Goal: Task Accomplishment & Management: Manage account settings

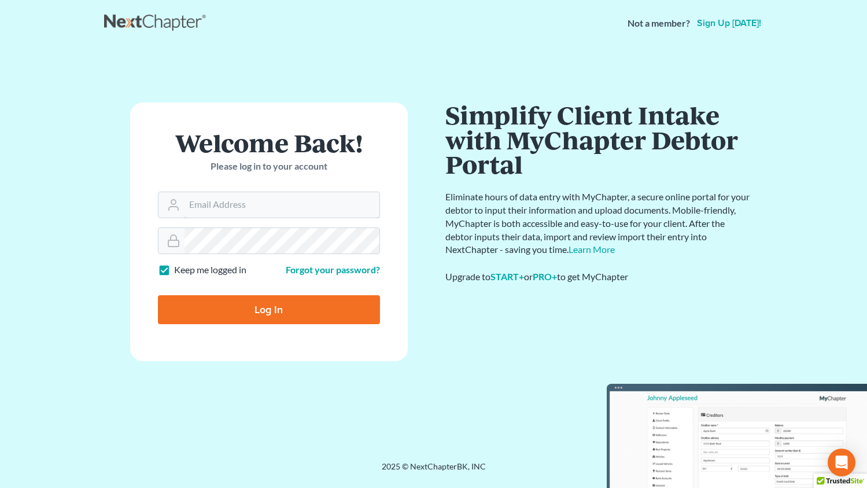
type input "ani@gorginianlaw.com"
click at [281, 312] on input "Log In" at bounding box center [269, 309] width 222 height 29
type input "Thinking..."
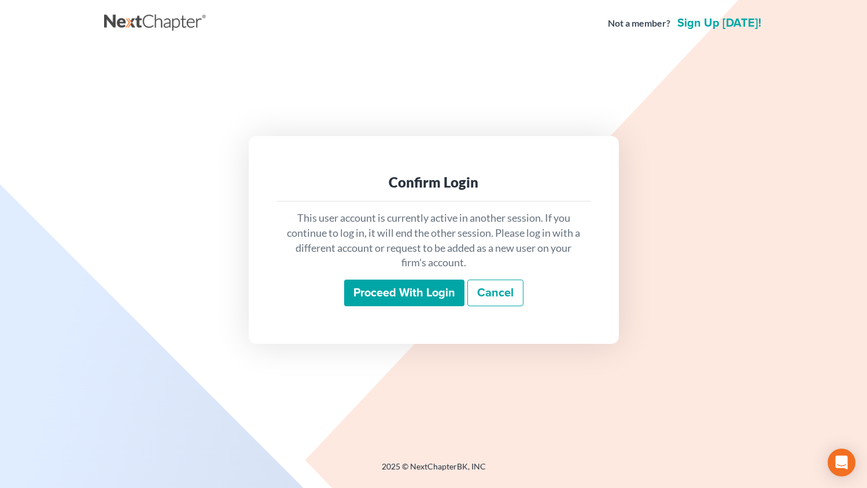
click at [396, 299] on input "Proceed with login" at bounding box center [404, 292] width 120 height 27
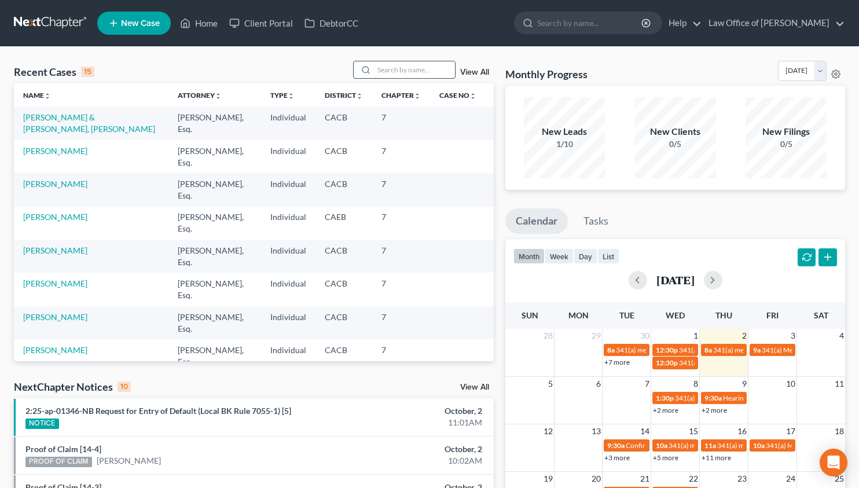
click at [400, 70] on input "search" at bounding box center [414, 69] width 81 height 17
type input "alice atakhanian"
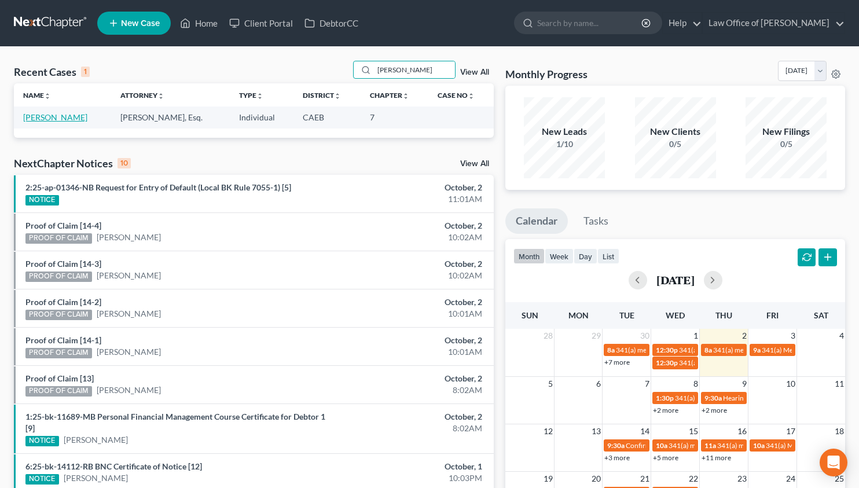
click at [55, 119] on link "[PERSON_NAME]" at bounding box center [55, 117] width 64 height 10
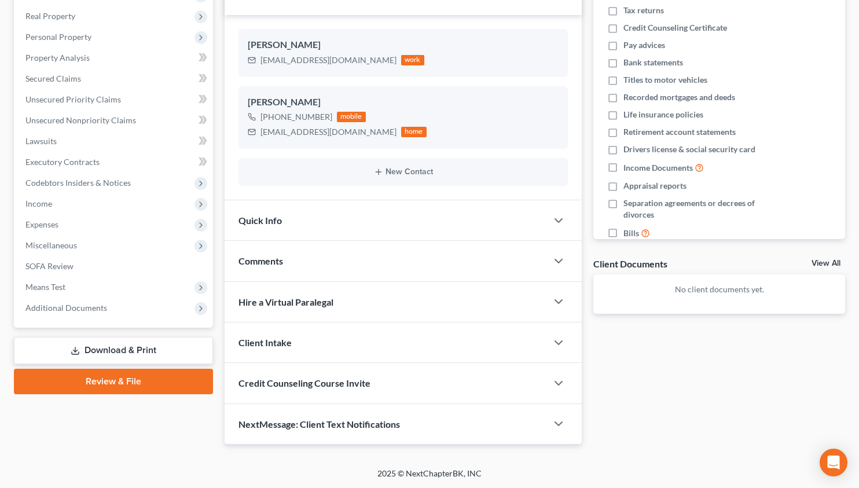
click at [137, 350] on link "Download & Print" at bounding box center [113, 350] width 199 height 27
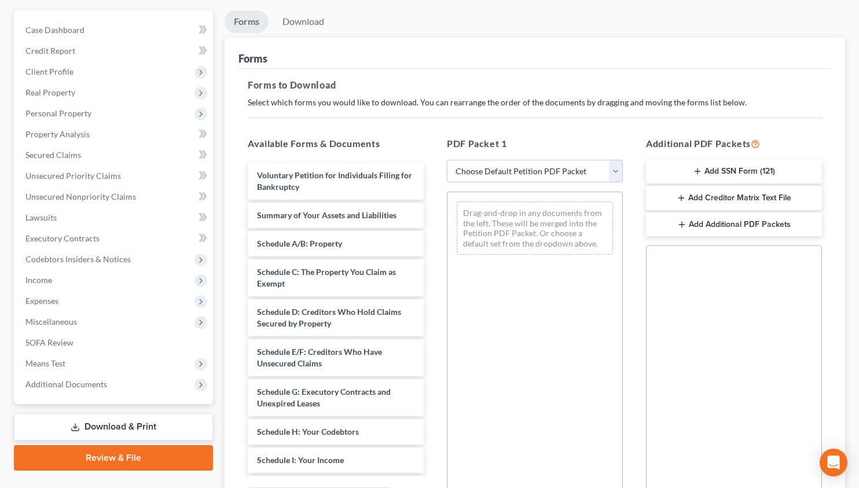
scroll to position [104, 0]
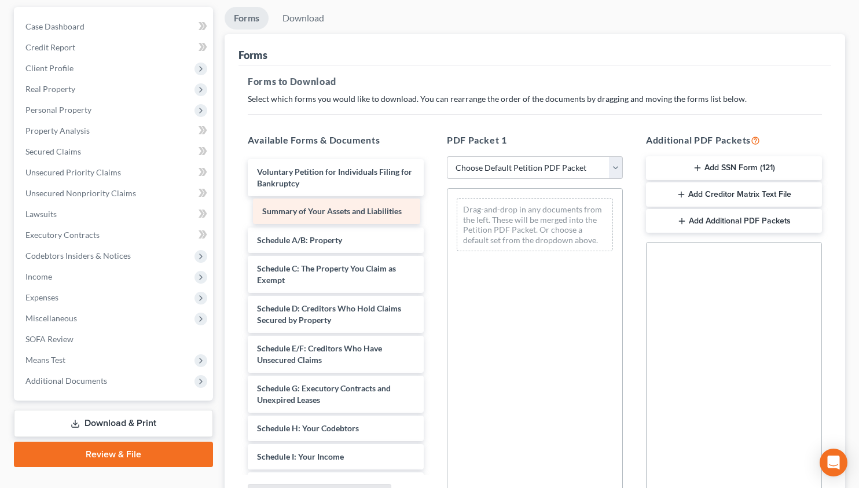
drag, startPoint x: 371, startPoint y: 215, endPoint x: 502, endPoint y: 253, distance: 136.8
click at [433, 253] on div "Summary of Your Assets and Liabilities Voluntary Petition for Individuals Filin…" at bounding box center [335, 476] width 194 height 635
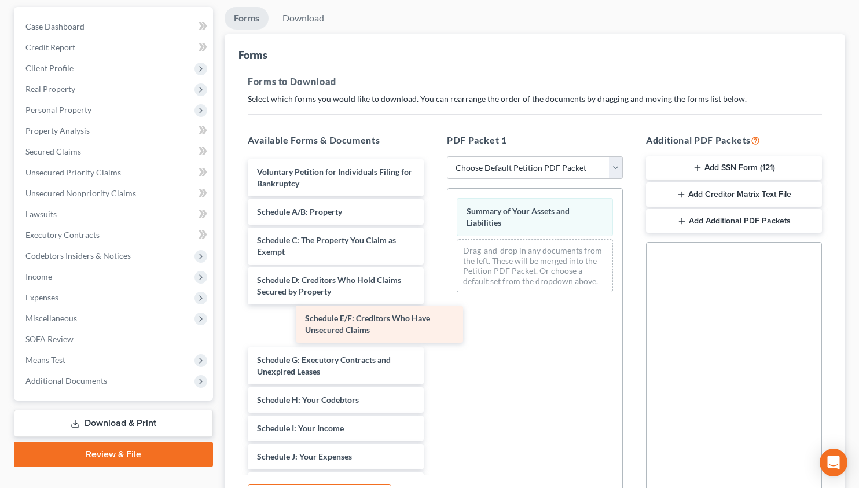
drag, startPoint x: 371, startPoint y: 319, endPoint x: 488, endPoint y: 307, distance: 117.5
click at [433, 307] on div "Schedule E/F: Creditors Who Have Unsecured Claims Voluntary Petition for Indivi…" at bounding box center [335, 462] width 194 height 606
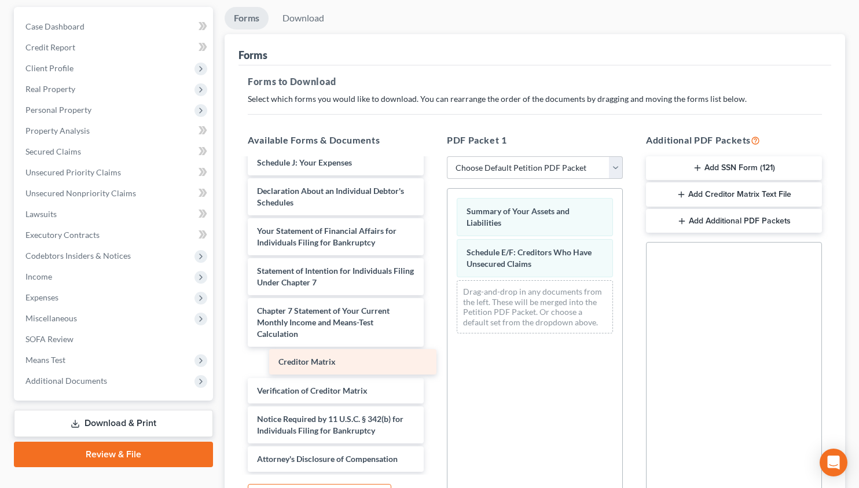
drag, startPoint x: 330, startPoint y: 356, endPoint x: 515, endPoint y: 345, distance: 185.0
click at [433, 345] on div "Creditor Matrix Voluntary Petition for Individuals Filing for Bankruptcy Schedu…" at bounding box center [335, 188] width 194 height 566
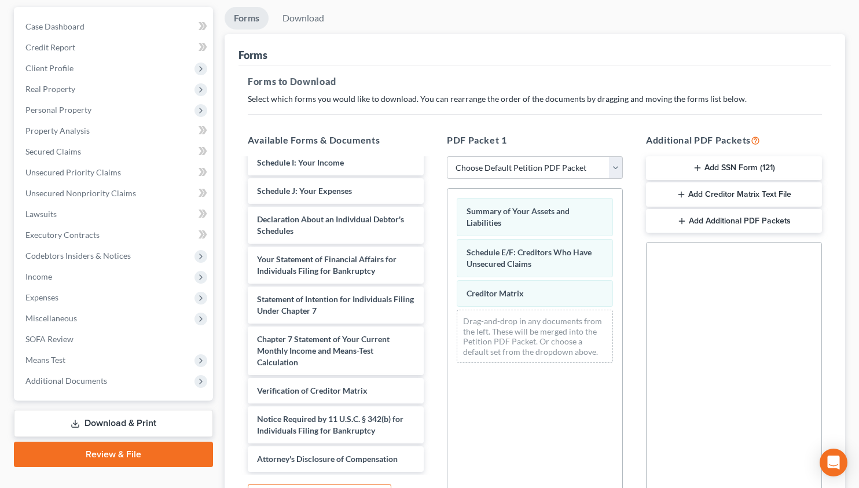
scroll to position [0, 0]
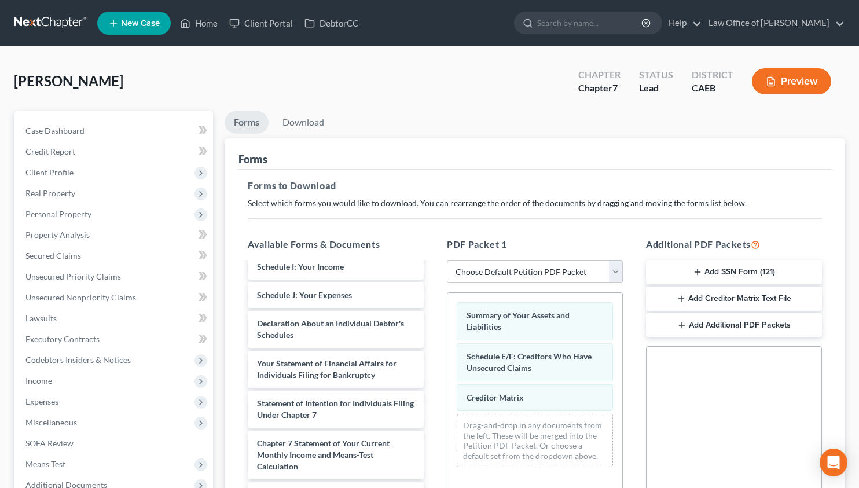
click at [751, 300] on button "Add Creditor Matrix Text File" at bounding box center [734, 298] width 176 height 24
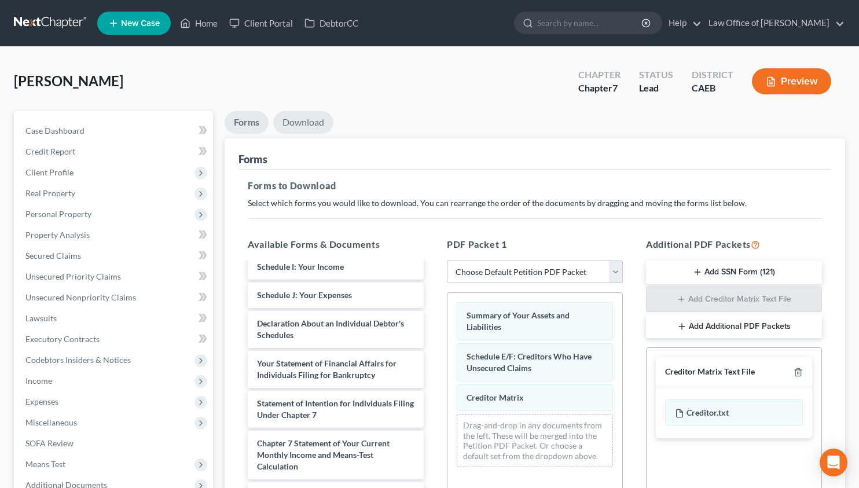
click at [318, 126] on link "Download" at bounding box center [303, 122] width 60 height 23
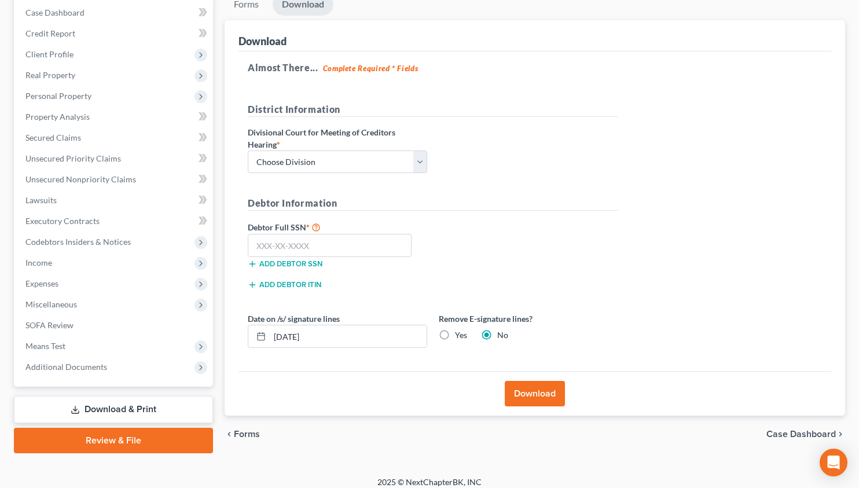
scroll to position [126, 0]
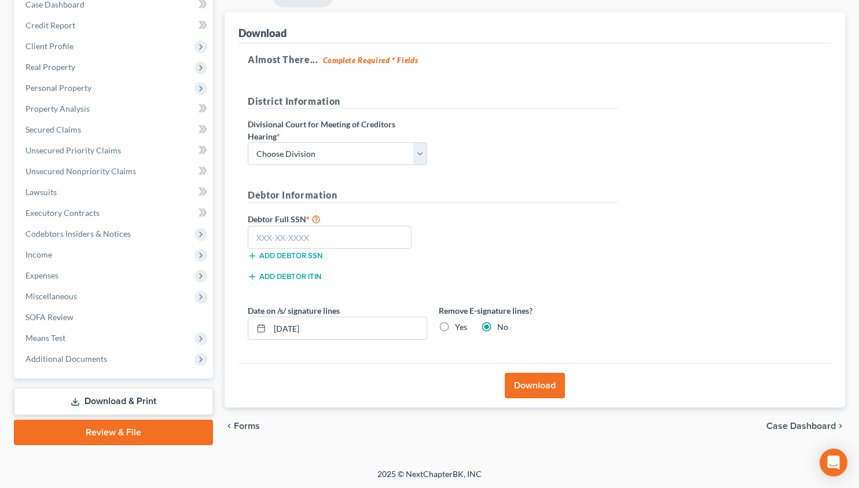
click at [560, 387] on button "Download" at bounding box center [535, 385] width 60 height 25
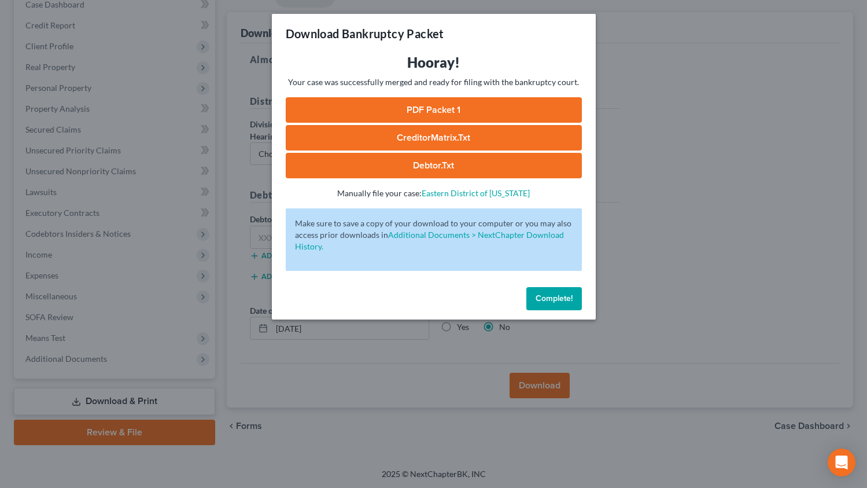
click at [442, 111] on link "PDF Packet 1" at bounding box center [434, 109] width 296 height 25
click at [448, 132] on link "CreditorMatrix.txt" at bounding box center [434, 137] width 296 height 25
click at [576, 299] on button "Complete!" at bounding box center [555, 298] width 56 height 23
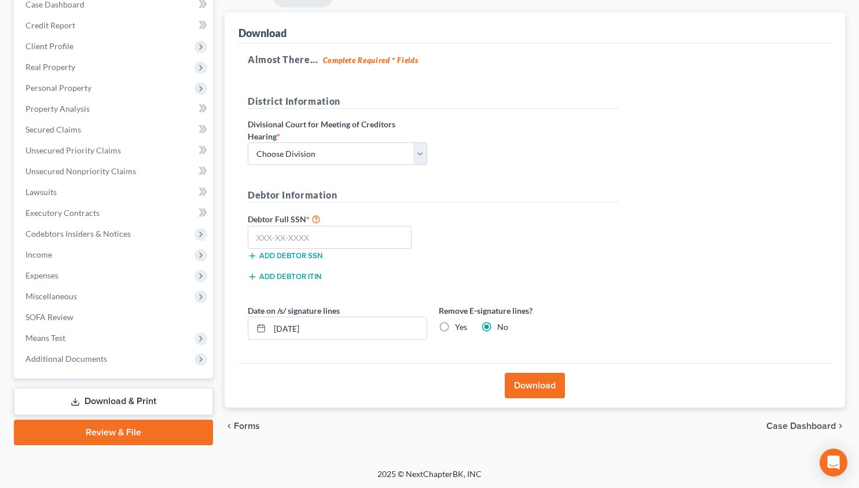
click at [741, 308] on div "Almost There... Complete Required * Fields District Information Divisional Cour…" at bounding box center [534, 202] width 593 height 319
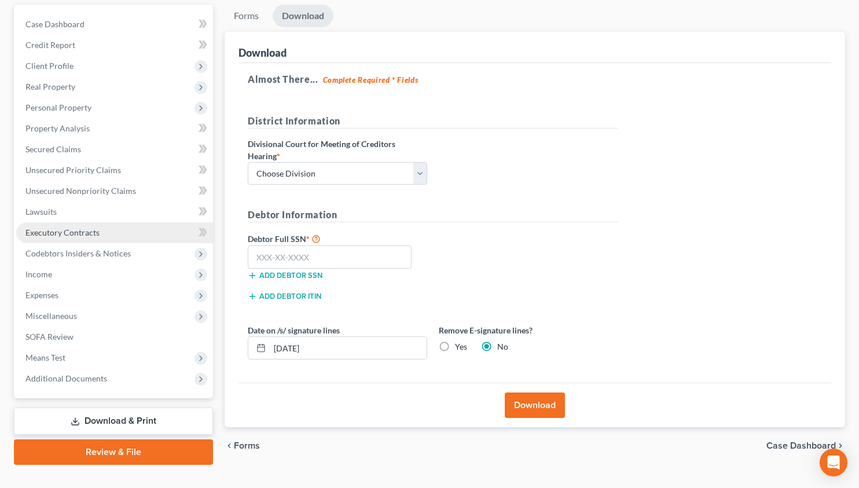
scroll to position [0, 0]
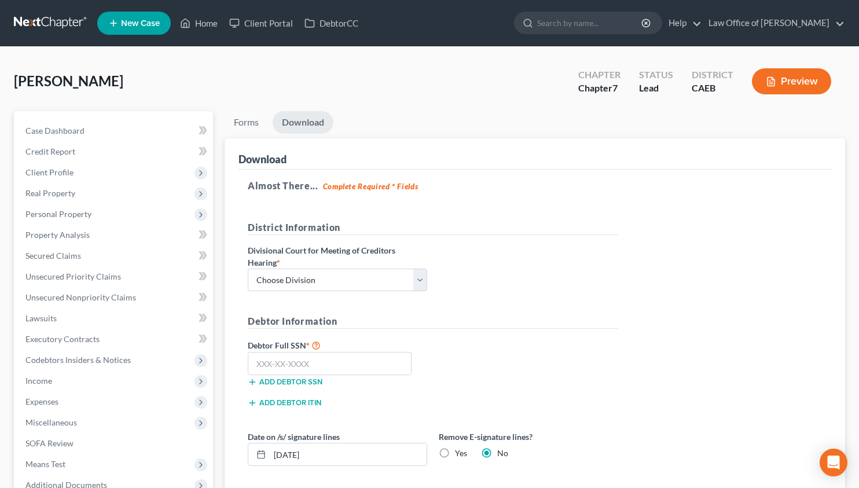
click at [31, 24] on link at bounding box center [51, 23] width 74 height 21
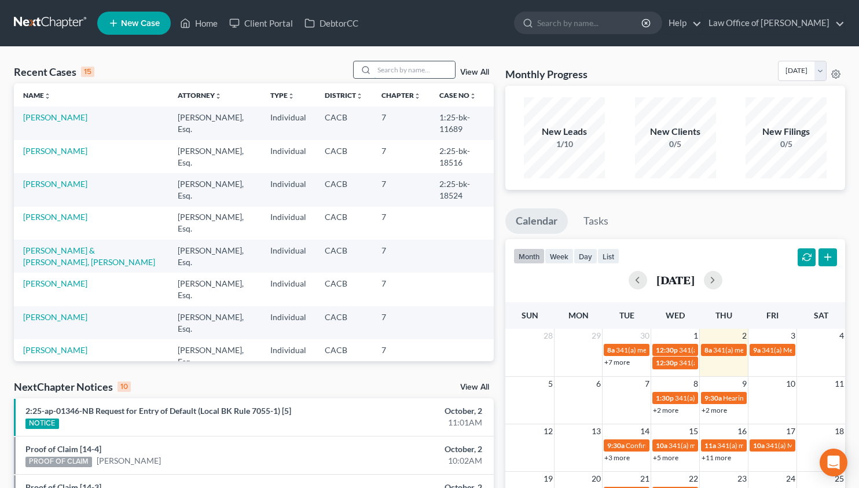
click at [400, 73] on input "search" at bounding box center [414, 69] width 81 height 17
type input "[PERSON_NAME]"
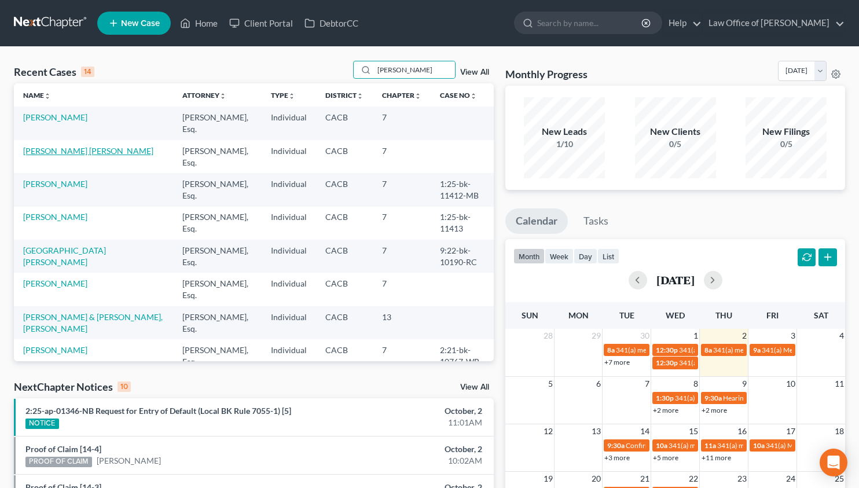
click at [67, 148] on link "[PERSON_NAME] [PERSON_NAME]" at bounding box center [88, 151] width 130 height 10
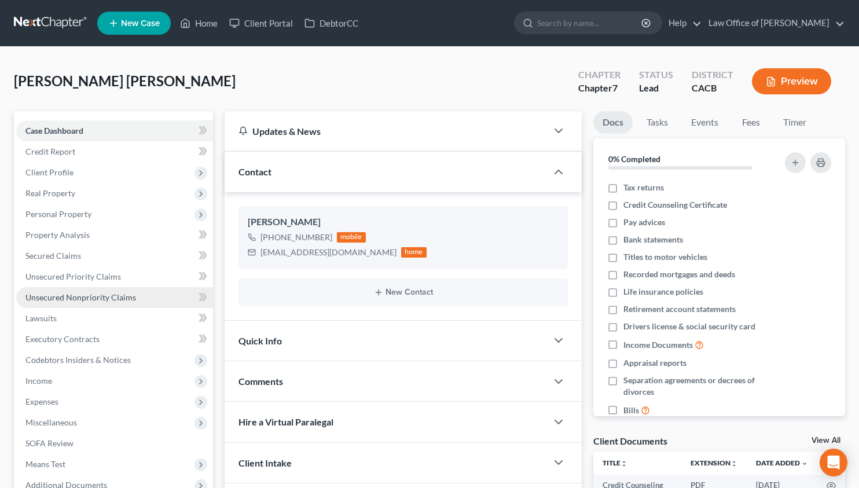
click at [116, 296] on span "Unsecured Nonpriority Claims" at bounding box center [80, 297] width 111 height 10
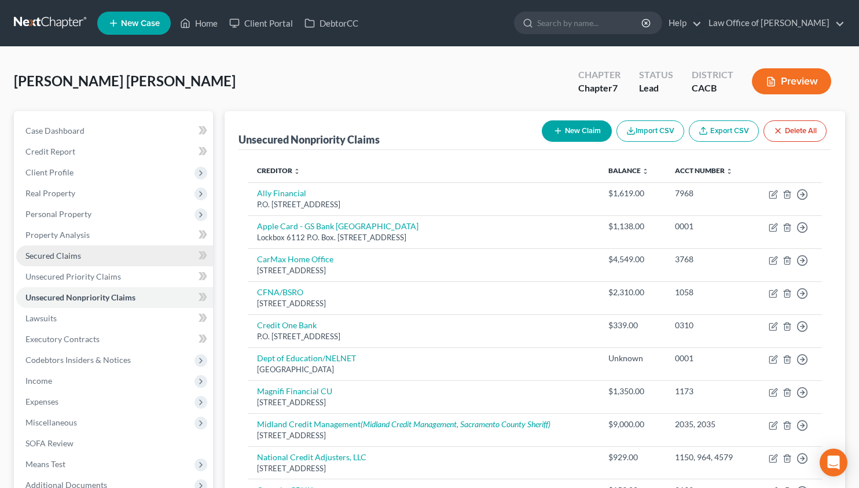
click at [65, 252] on span "Secured Claims" at bounding box center [53, 256] width 56 height 10
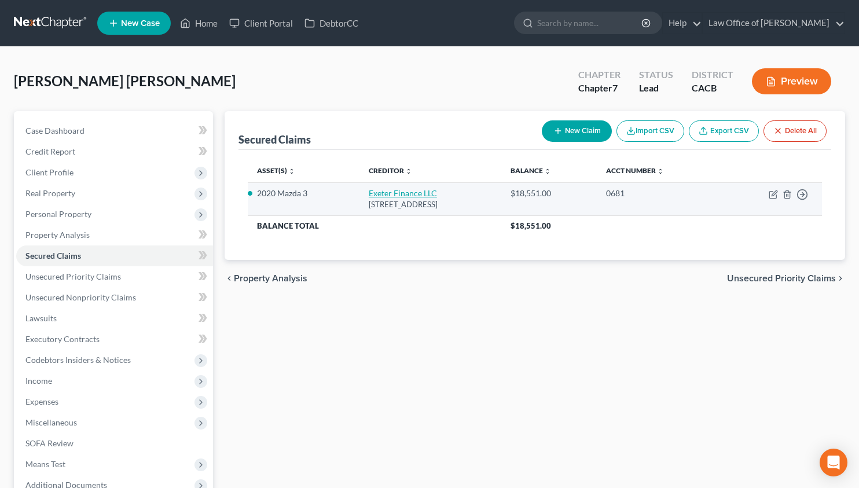
click at [390, 192] on link "Exeter Finance LLC" at bounding box center [403, 193] width 68 height 10
select select "45"
select select "2"
select select "3"
select select "0"
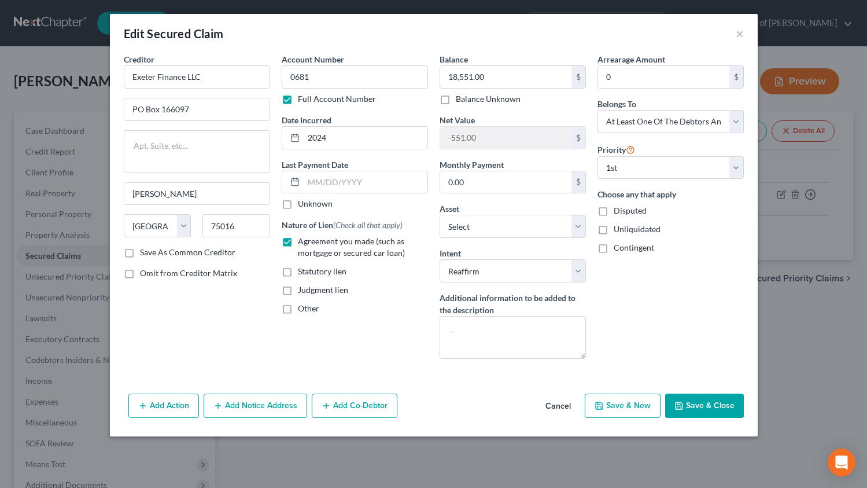
click at [558, 411] on button "Cancel" at bounding box center [558, 406] width 44 height 23
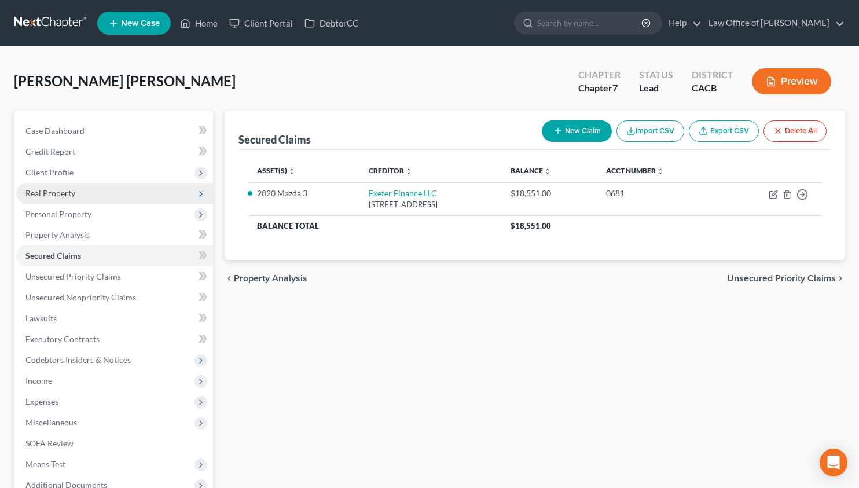
click at [86, 194] on span "Real Property" at bounding box center [114, 193] width 197 height 21
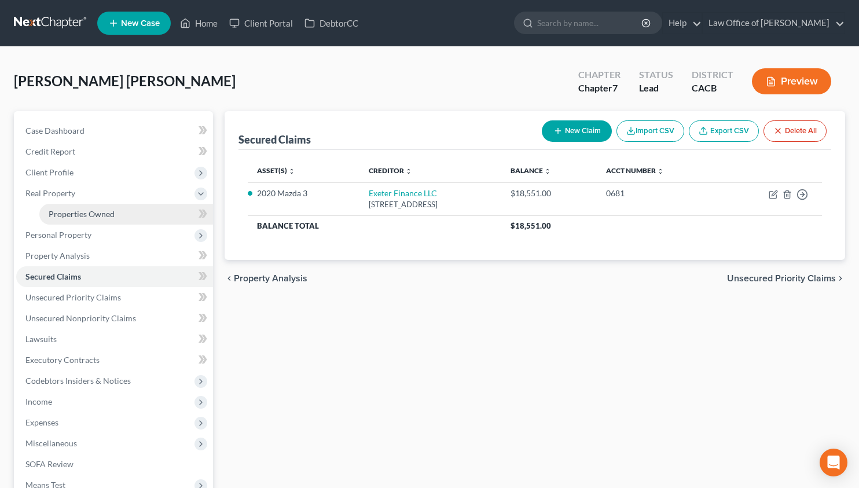
click at [92, 210] on span "Properties Owned" at bounding box center [82, 214] width 66 height 10
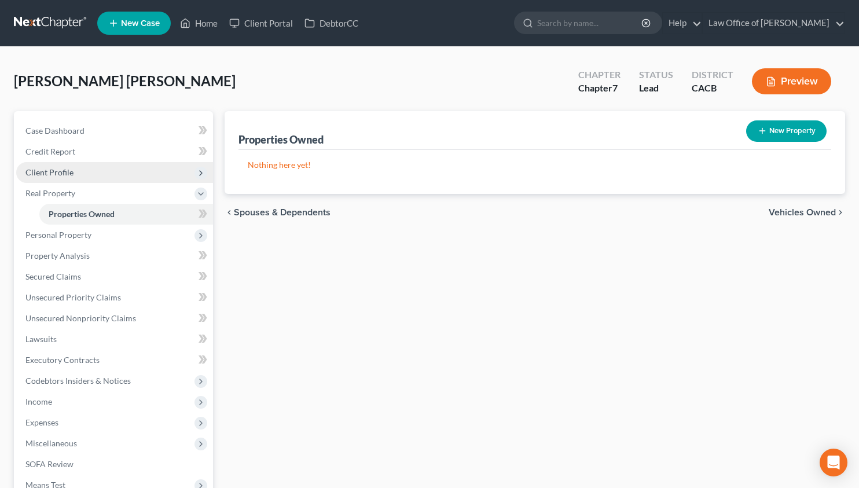
click at [84, 175] on span "Client Profile" at bounding box center [114, 172] width 197 height 21
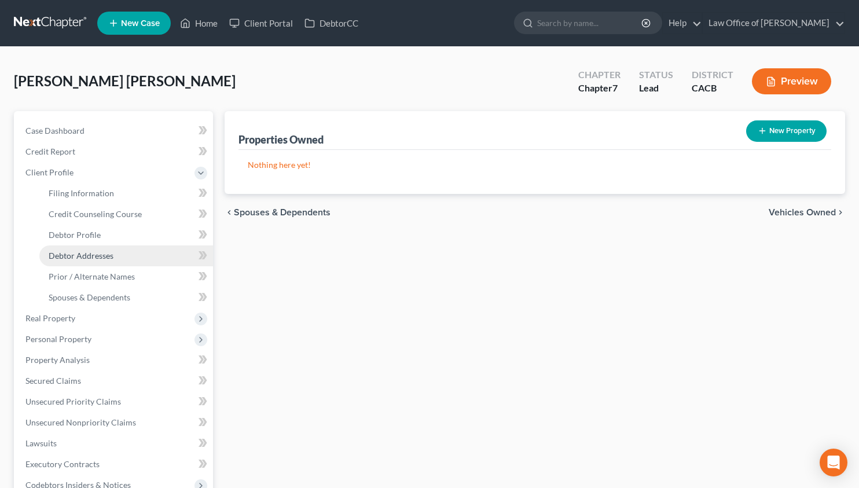
click at [104, 259] on span "Debtor Addresses" at bounding box center [81, 256] width 65 height 10
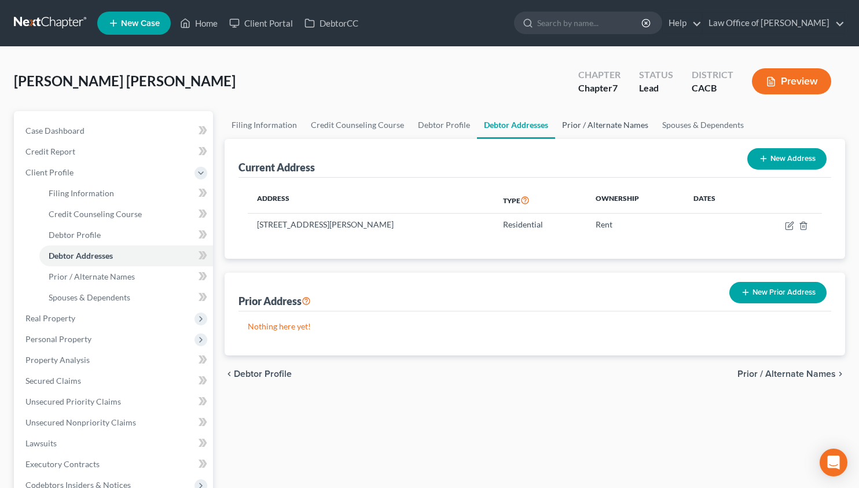
click at [583, 128] on link "Prior / Alternate Names" at bounding box center [605, 125] width 100 height 28
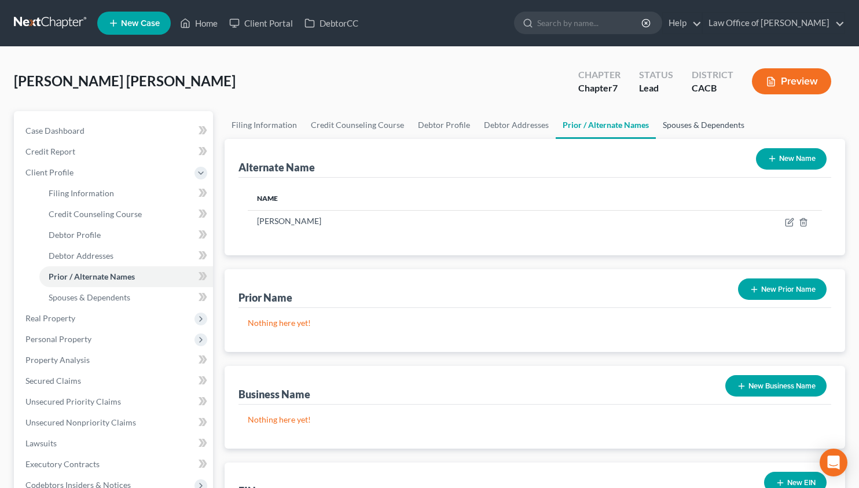
click at [686, 124] on link "Spouses & Dependents" at bounding box center [703, 125] width 95 height 28
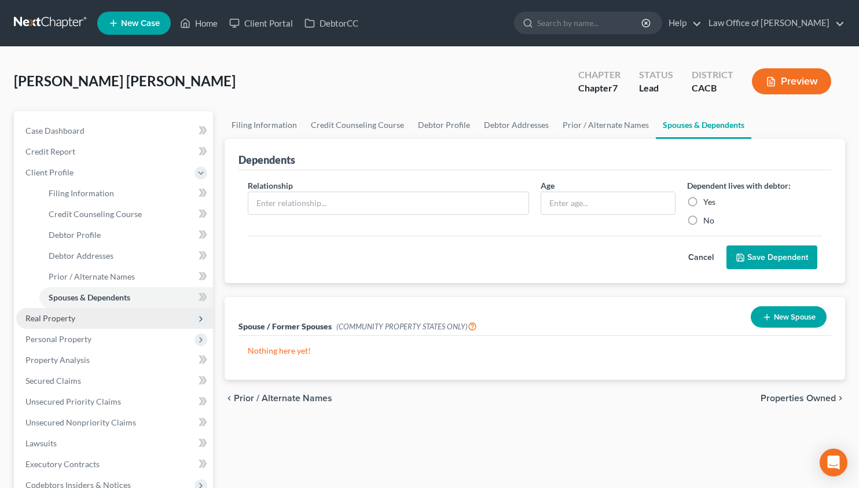
click at [73, 315] on span "Real Property" at bounding box center [50, 318] width 50 height 10
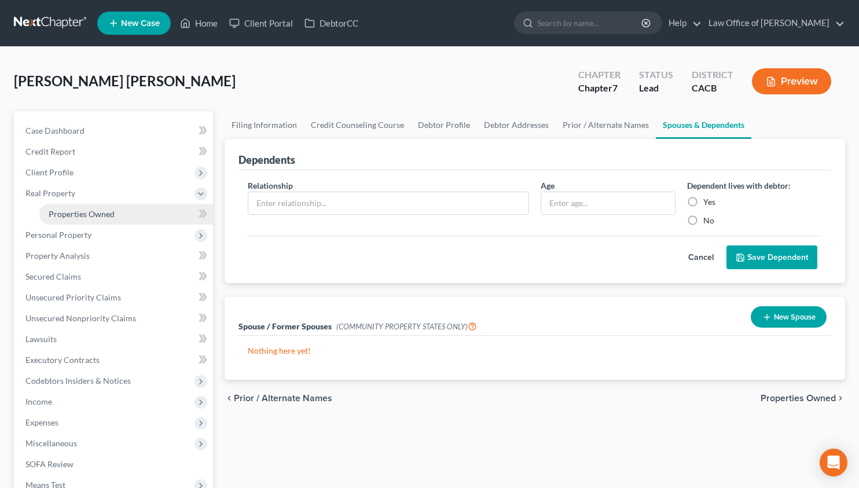
click at [107, 219] on link "Properties Owned" at bounding box center [126, 214] width 174 height 21
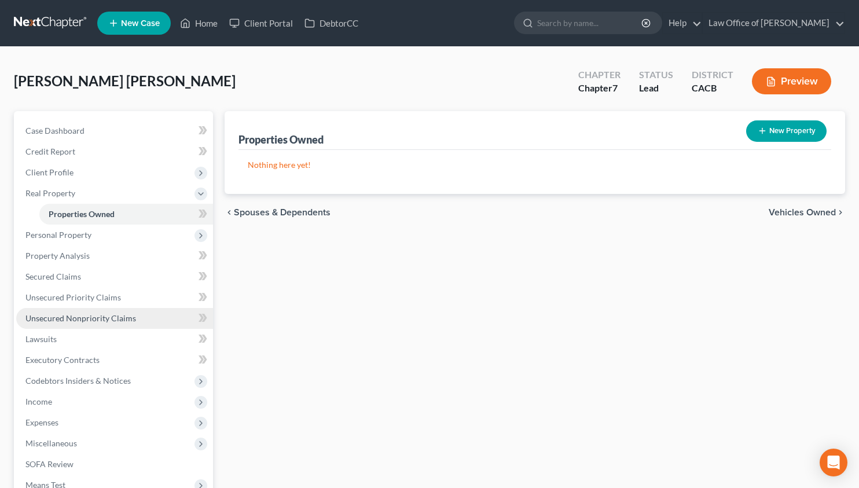
click at [106, 319] on span "Unsecured Nonpriority Claims" at bounding box center [80, 318] width 111 height 10
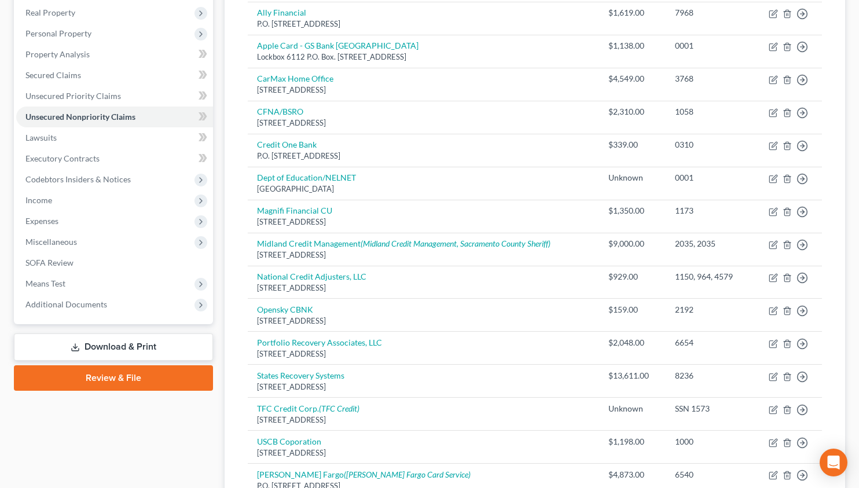
scroll to position [167, 0]
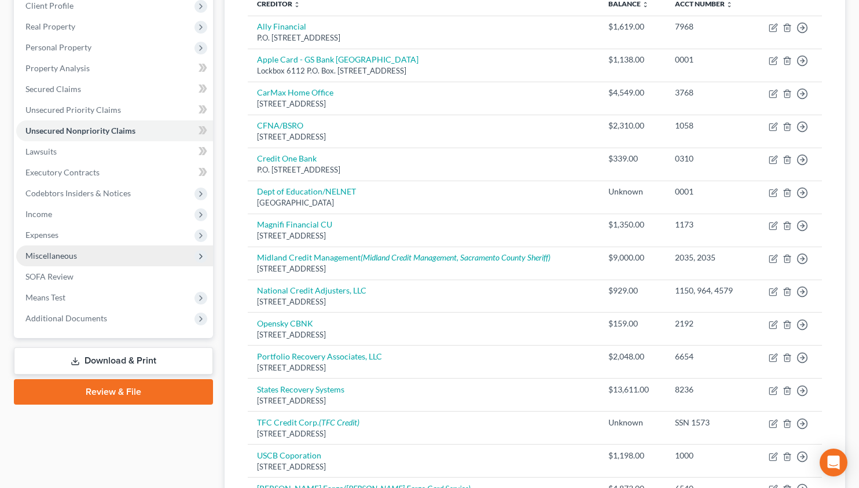
click at [92, 254] on span "Miscellaneous" at bounding box center [114, 255] width 197 height 21
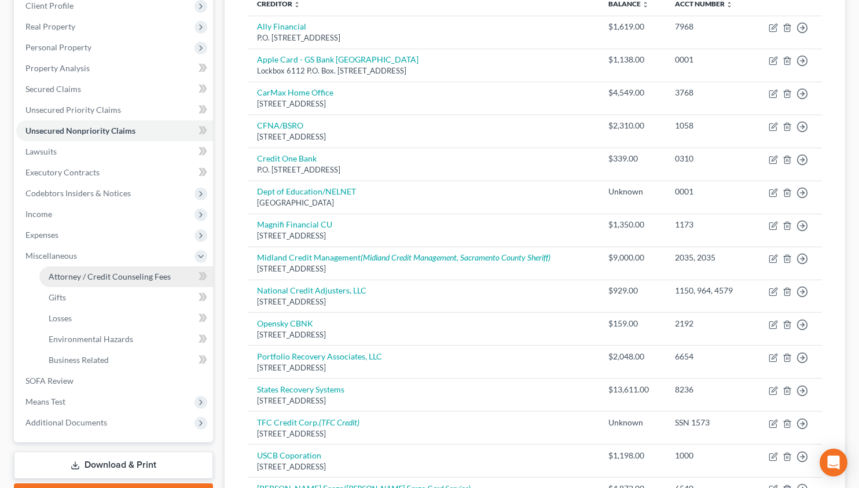
click at [108, 276] on span "Attorney / Credit Counseling Fees" at bounding box center [110, 276] width 122 height 10
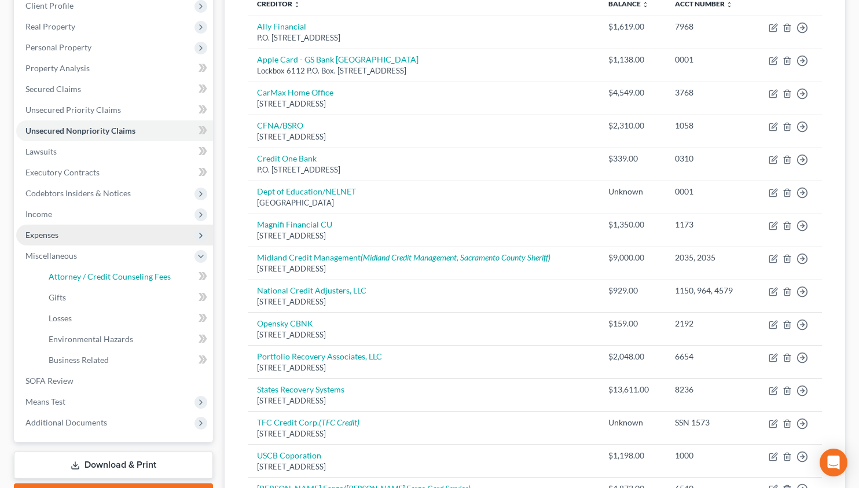
select select "0"
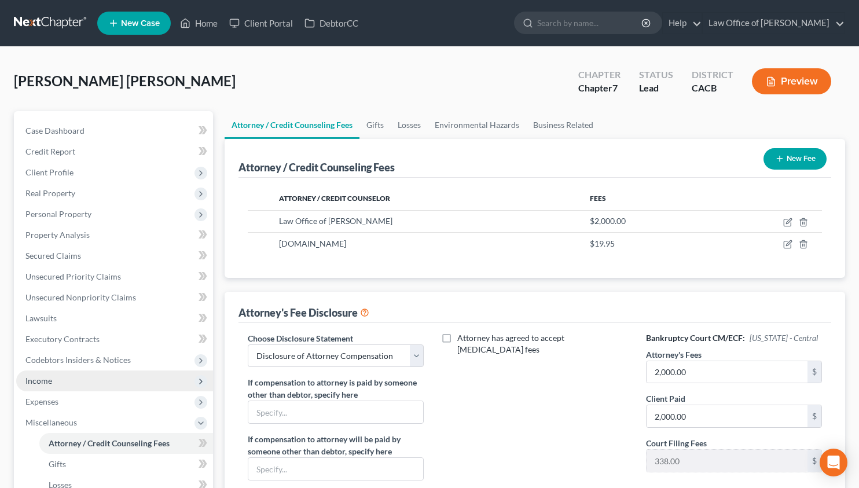
click at [73, 388] on span "Income" at bounding box center [114, 380] width 197 height 21
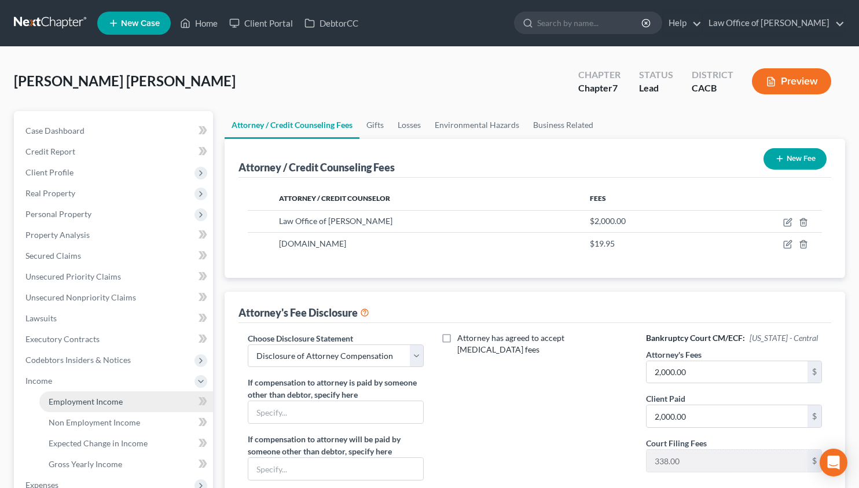
click at [98, 400] on span "Employment Income" at bounding box center [86, 401] width 74 height 10
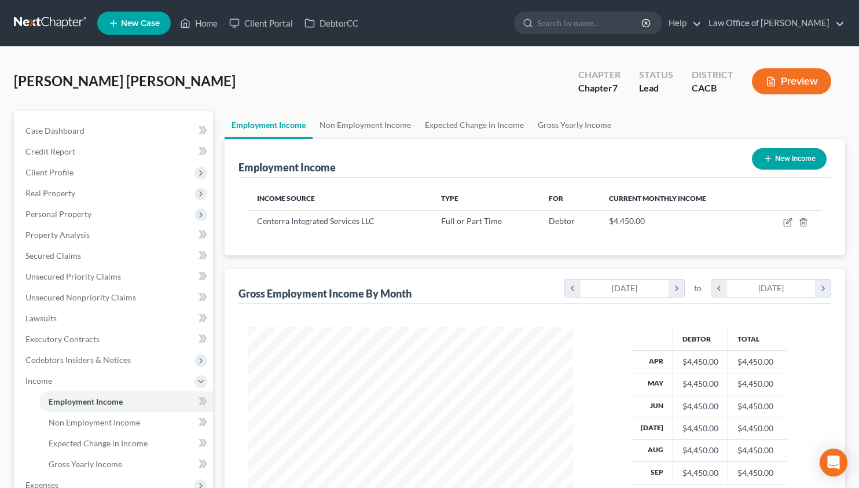
scroll to position [207, 348]
click at [348, 122] on link "Non Employment Income" at bounding box center [364, 125] width 105 height 28
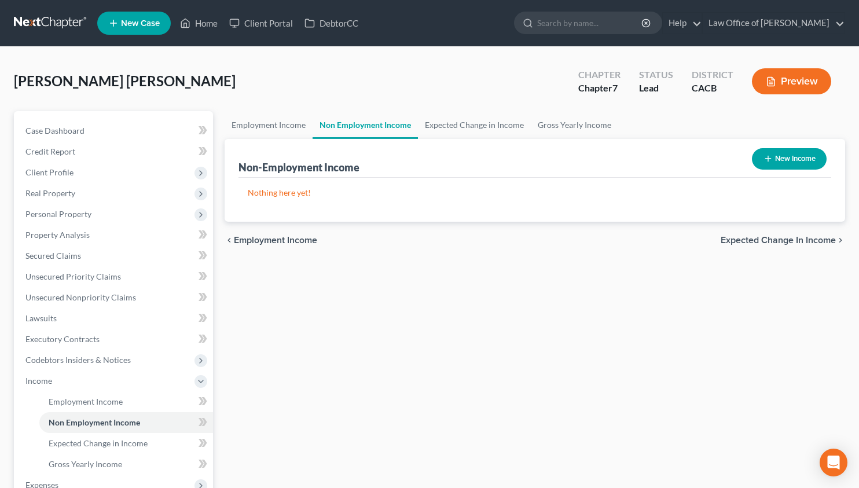
drag, startPoint x: 197, startPoint y: 112, endPoint x: 217, endPoint y: 112, distance: 19.7
click at [198, 112] on div "Case Dashboard Payments Invoices Payments Payments Credit Report Client Profile…" at bounding box center [113, 349] width 199 height 477
click at [277, 122] on link "Employment Income" at bounding box center [269, 125] width 88 height 28
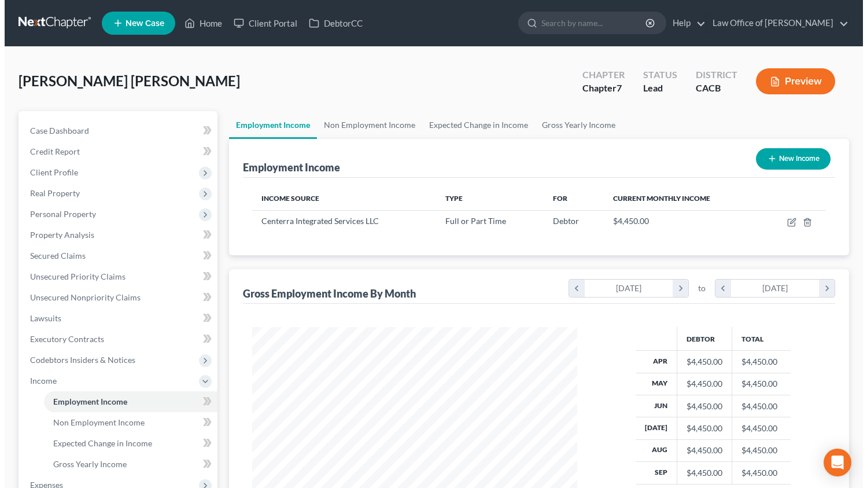
scroll to position [207, 348]
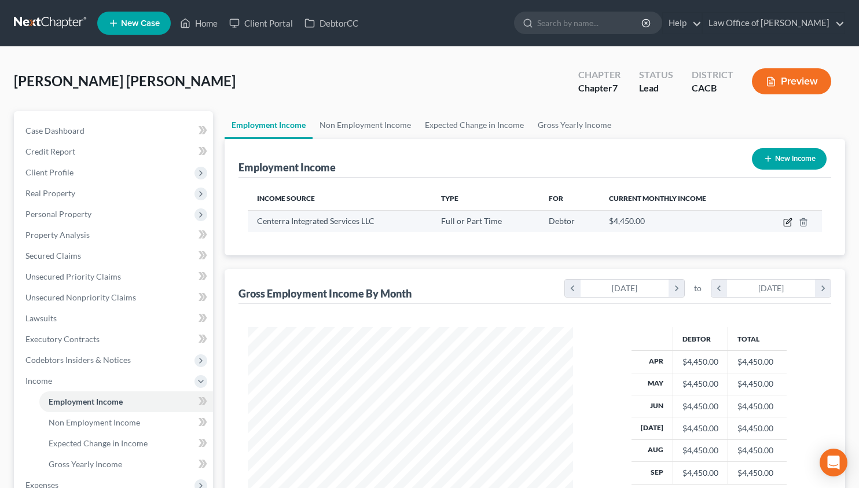
click at [788, 221] on icon "button" at bounding box center [787, 222] width 9 height 9
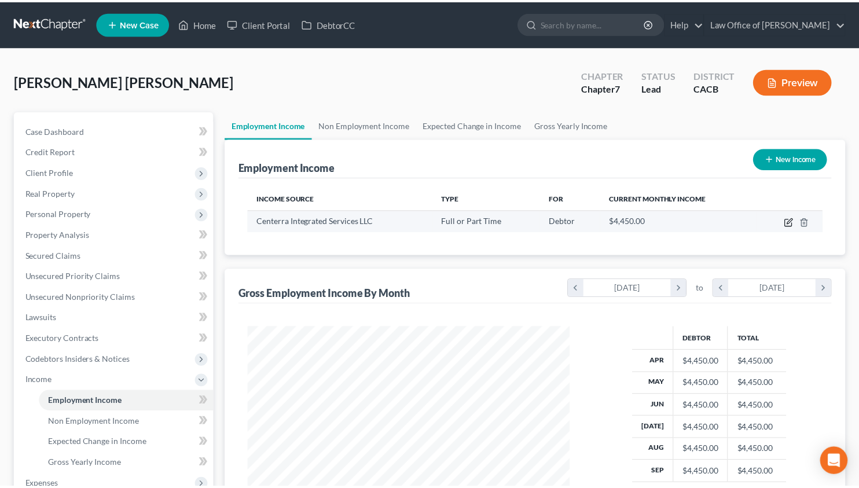
scroll to position [207, 352]
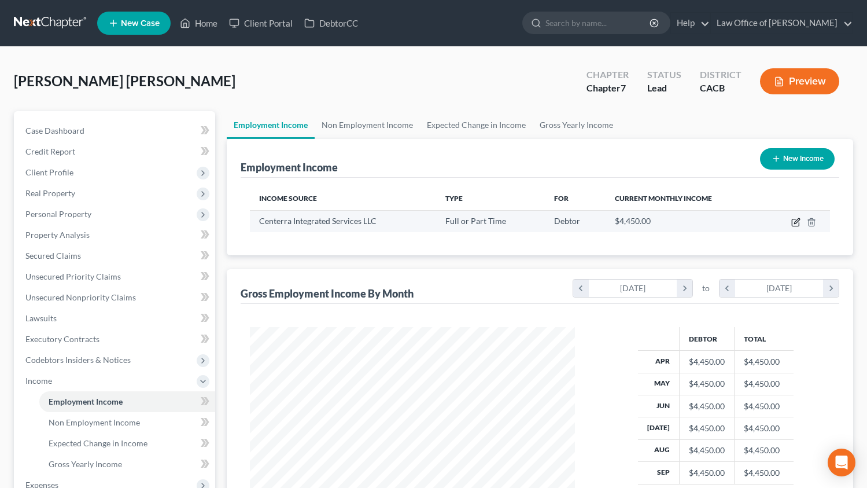
select select "0"
select select "4"
select select "1"
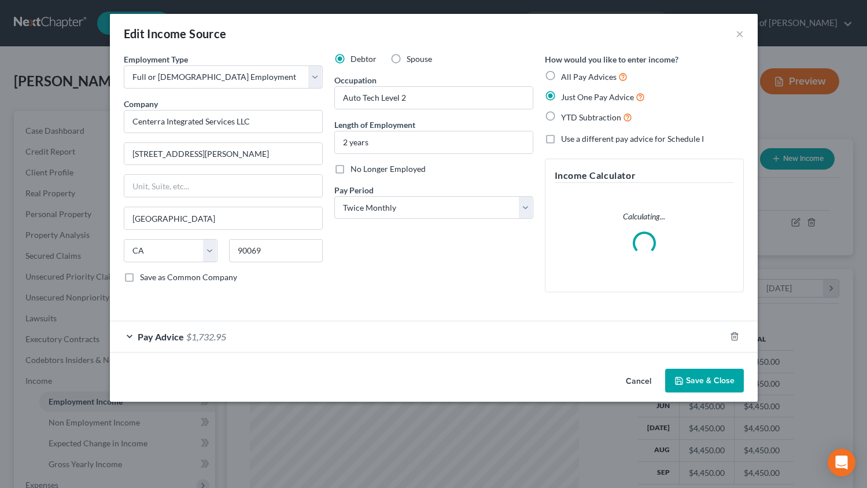
click at [637, 386] on button "Cancel" at bounding box center [639, 381] width 44 height 23
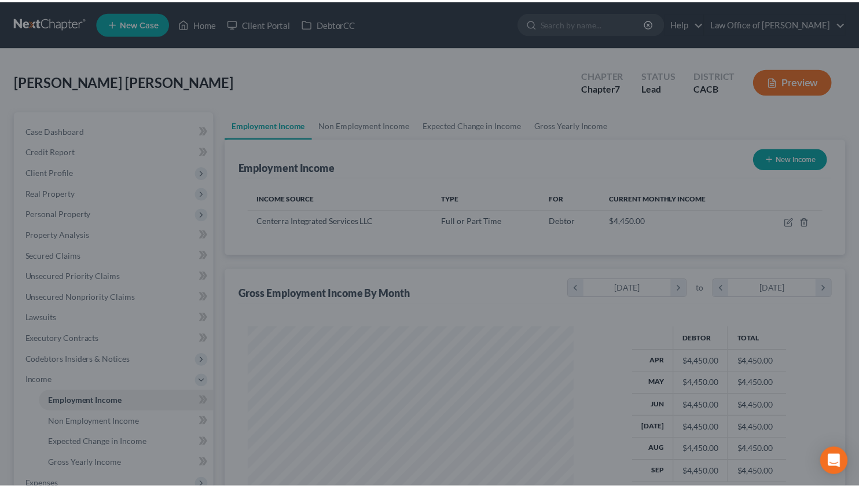
scroll to position [578442, 578302]
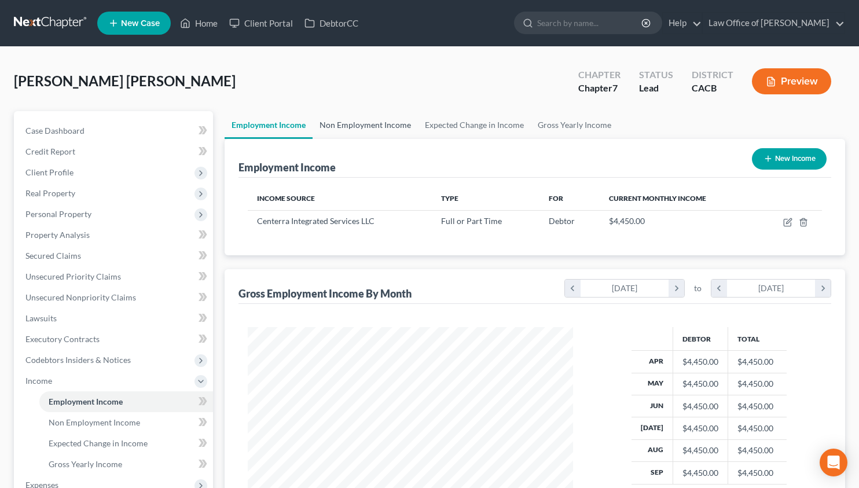
click at [370, 121] on link "Non Employment Income" at bounding box center [364, 125] width 105 height 28
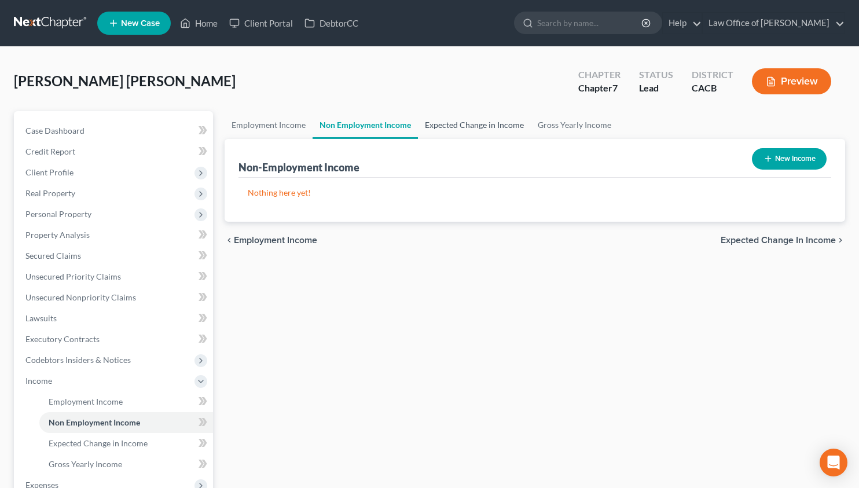
drag, startPoint x: 481, startPoint y: 123, endPoint x: 502, endPoint y: 121, distance: 21.5
click at [481, 123] on link "Expected Change in Income" at bounding box center [474, 125] width 113 height 28
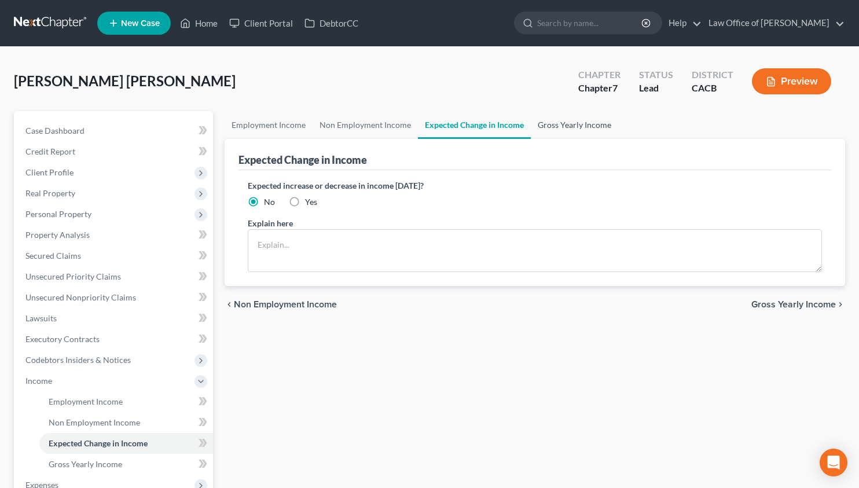
click at [571, 124] on link "Gross Yearly Income" at bounding box center [574, 125] width 87 height 28
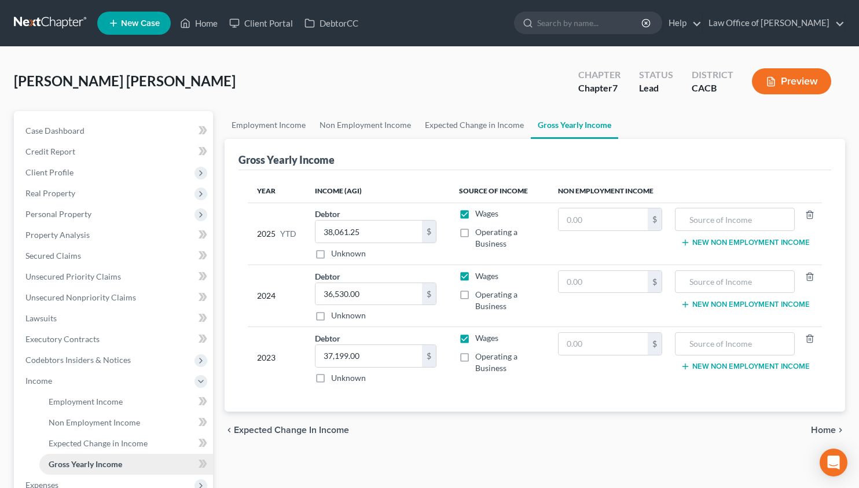
scroll to position [161, 0]
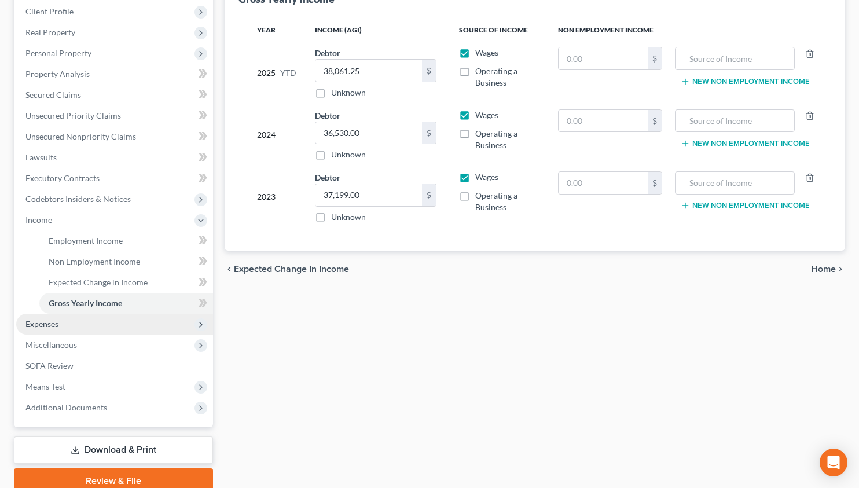
click at [78, 327] on span "Expenses" at bounding box center [114, 324] width 197 height 21
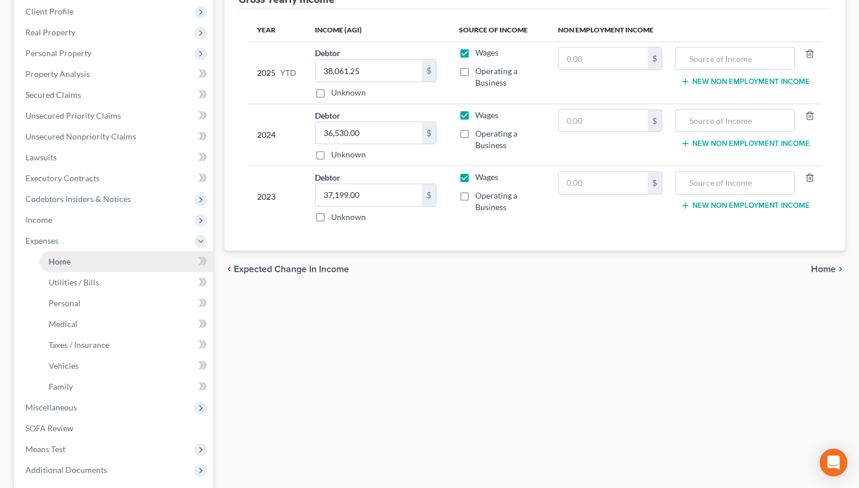
click at [92, 259] on link "Home" at bounding box center [126, 261] width 174 height 21
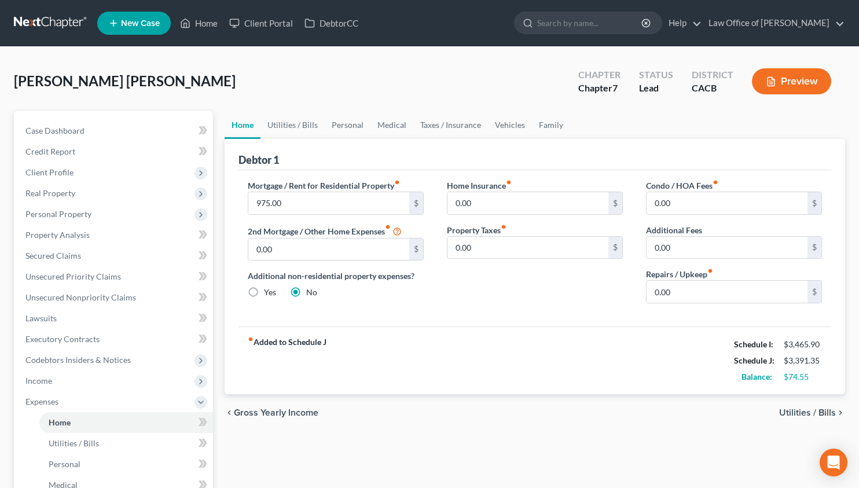
scroll to position [272, 0]
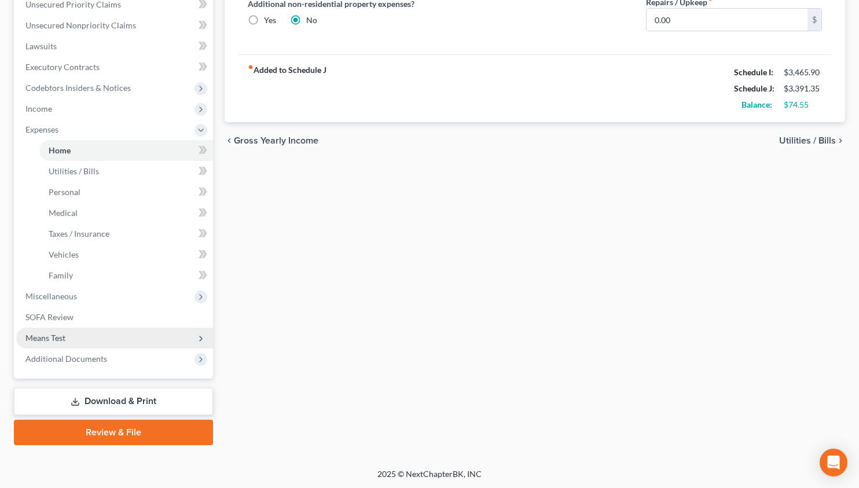
click at [95, 340] on span "Means Test" at bounding box center [114, 338] width 197 height 21
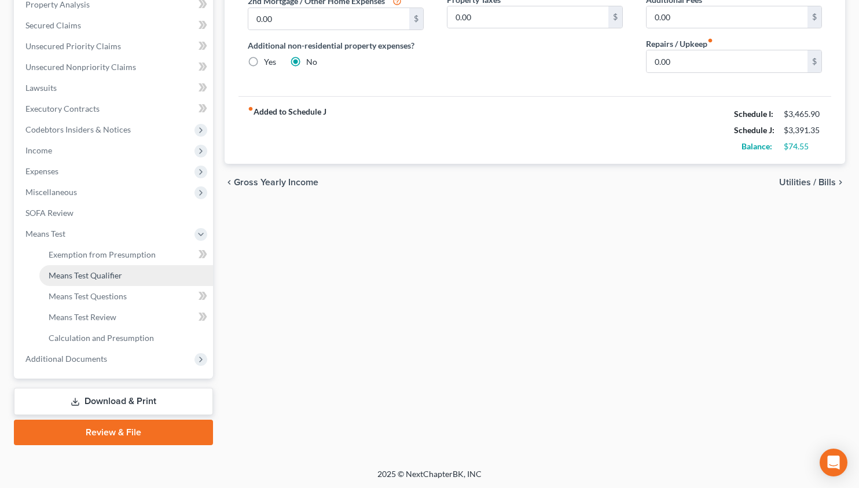
click at [108, 278] on span "Means Test Qualifier" at bounding box center [85, 275] width 73 height 10
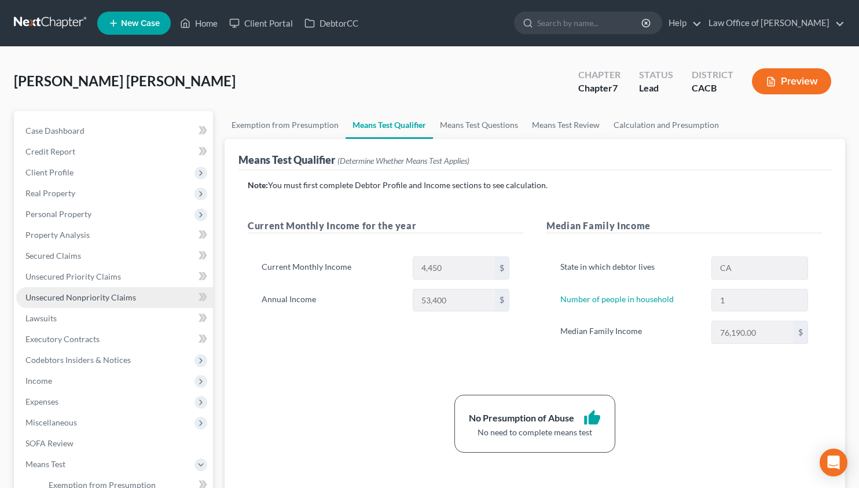
click at [115, 294] on span "Unsecured Nonpriority Claims" at bounding box center [80, 297] width 111 height 10
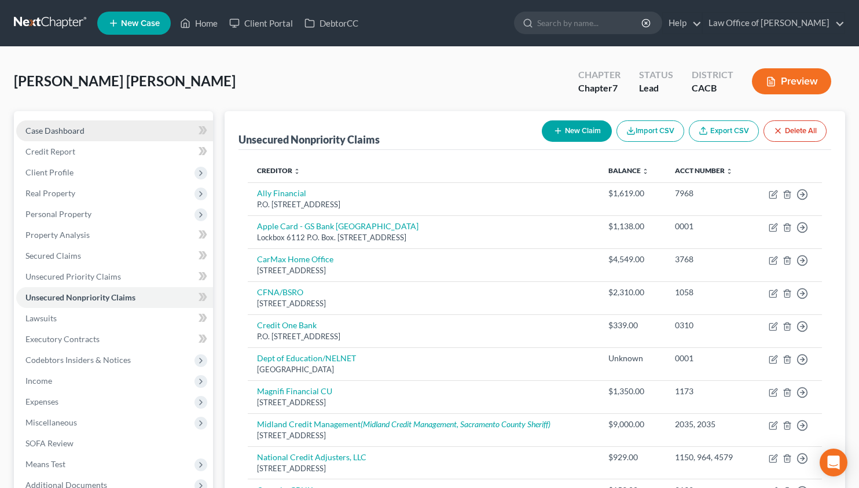
click at [89, 131] on link "Case Dashboard" at bounding box center [114, 130] width 197 height 21
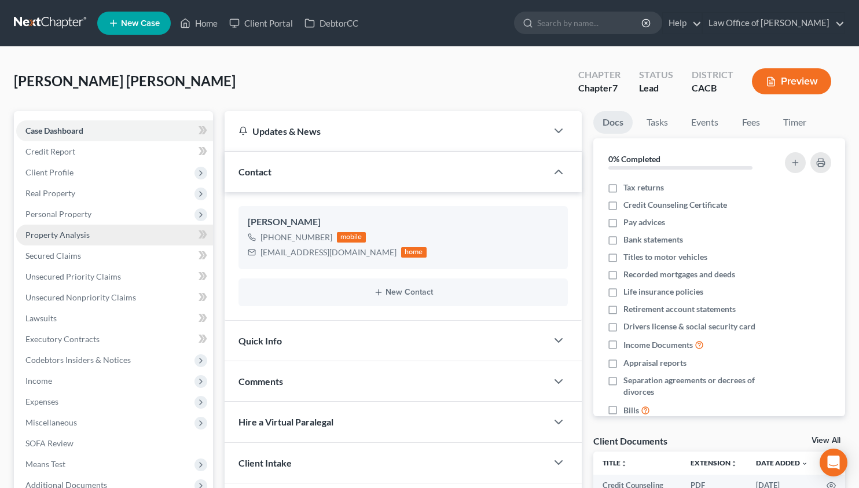
click at [90, 233] on link "Property Analysis" at bounding box center [114, 235] width 197 height 21
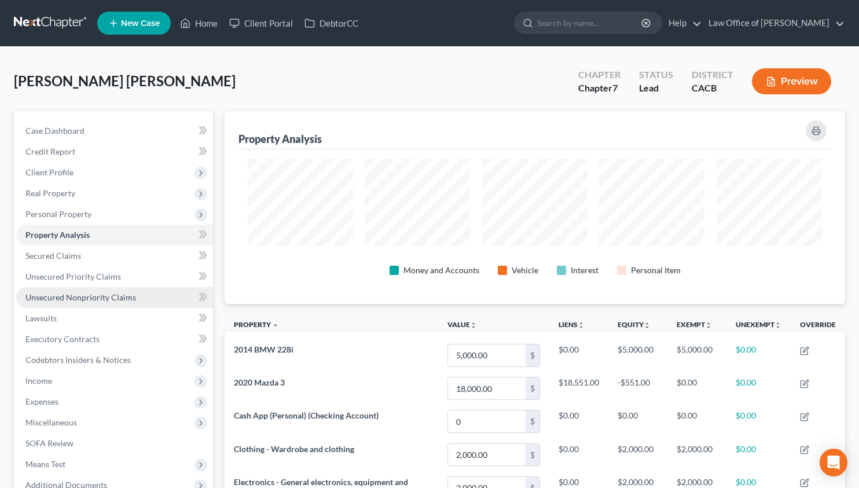
click at [98, 294] on span "Unsecured Nonpriority Claims" at bounding box center [80, 297] width 111 height 10
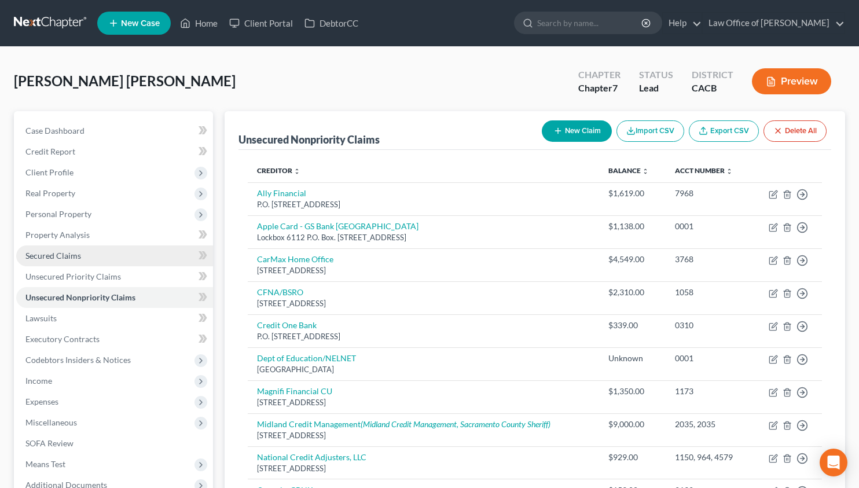
click at [85, 260] on link "Secured Claims" at bounding box center [114, 255] width 197 height 21
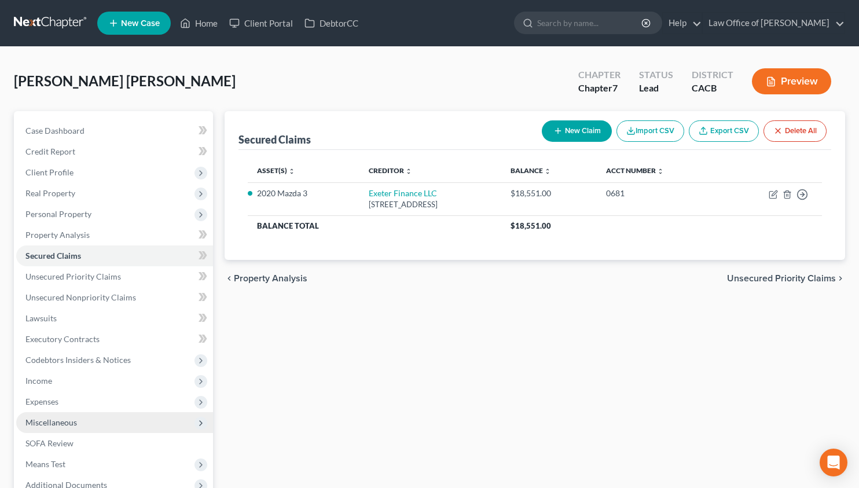
click at [94, 422] on span "Miscellaneous" at bounding box center [114, 422] width 197 height 21
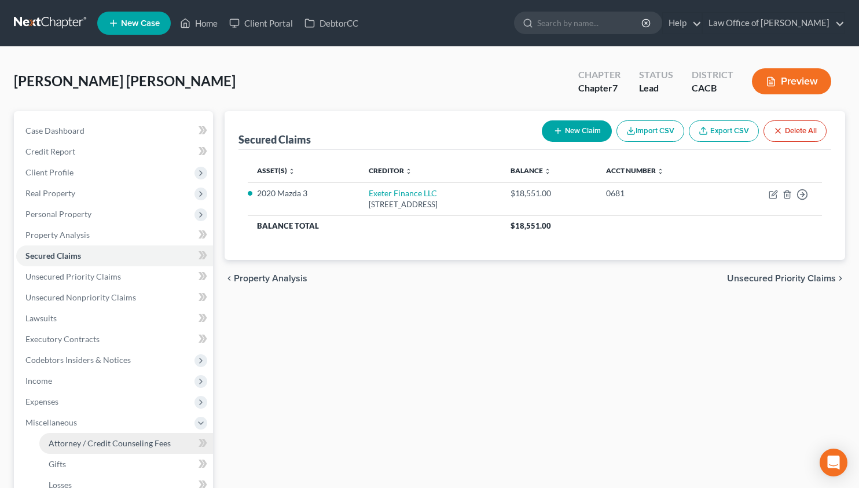
click at [106, 449] on link "Attorney / Credit Counseling Fees" at bounding box center [126, 443] width 174 height 21
select select "0"
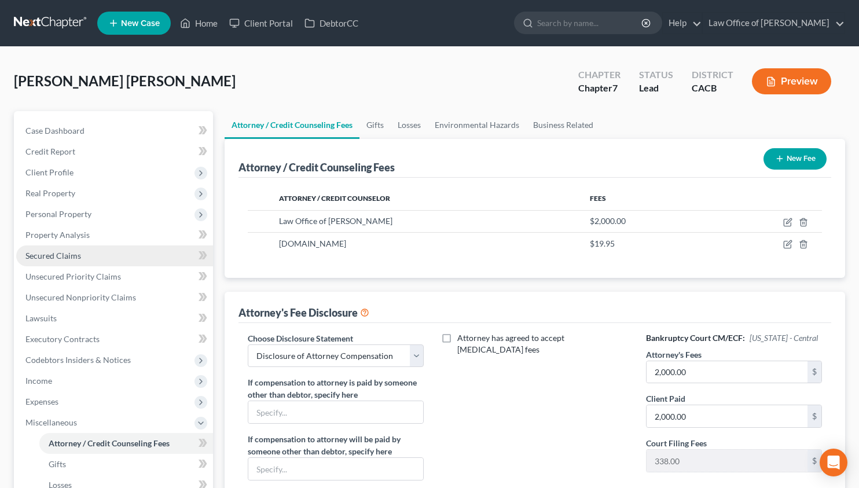
click at [79, 258] on span "Secured Claims" at bounding box center [53, 256] width 56 height 10
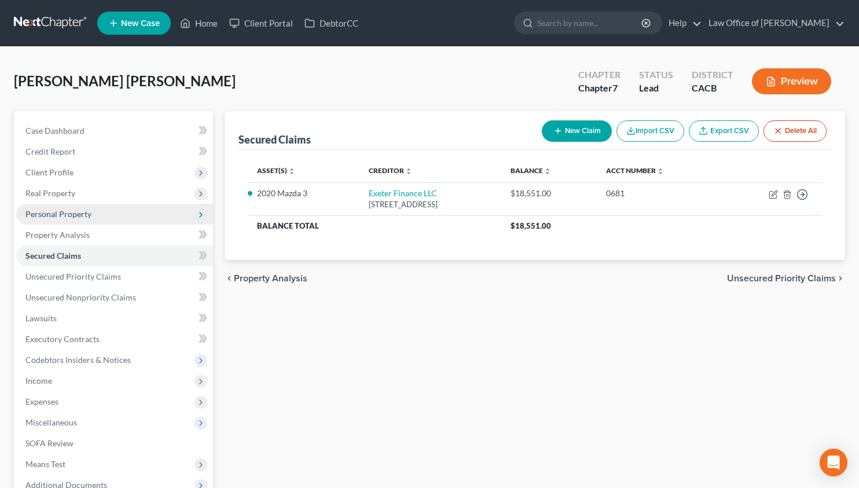
click at [71, 212] on span "Personal Property" at bounding box center [58, 214] width 66 height 10
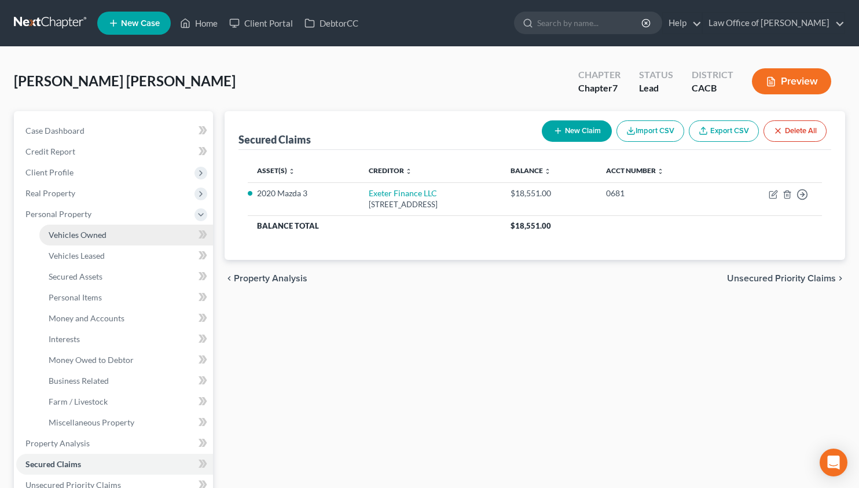
click at [85, 228] on link "Vehicles Owned" at bounding box center [126, 235] width 174 height 21
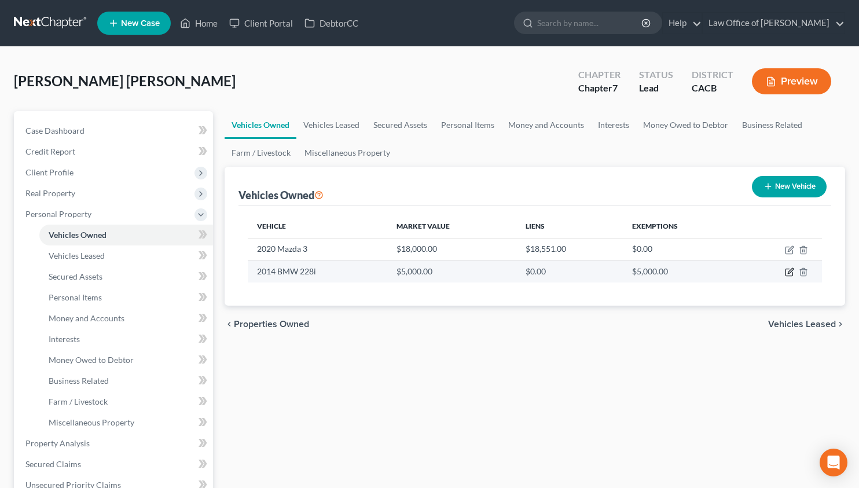
click at [790, 273] on icon "button" at bounding box center [789, 271] width 9 height 9
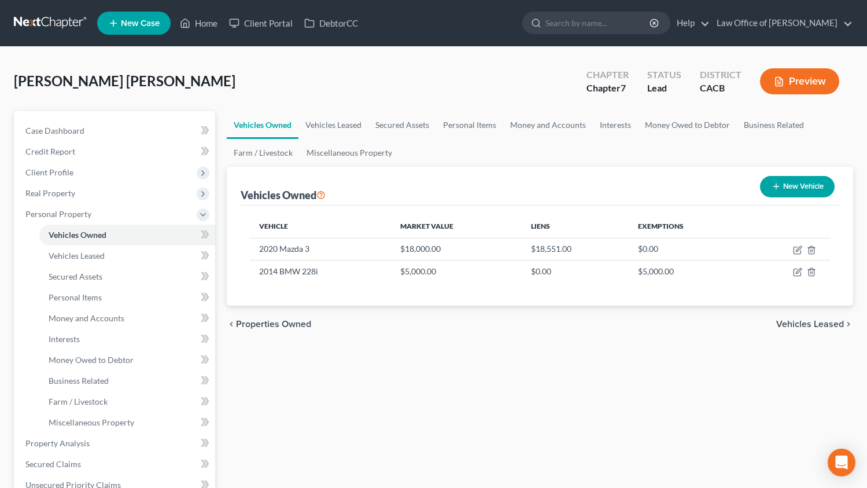
select select "0"
select select "12"
select select "2"
select select "3"
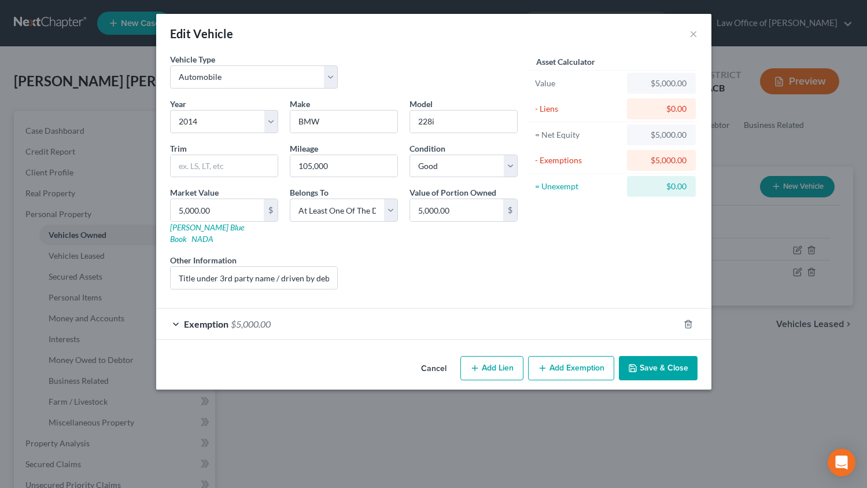
click at [425, 357] on button "Cancel" at bounding box center [434, 368] width 44 height 23
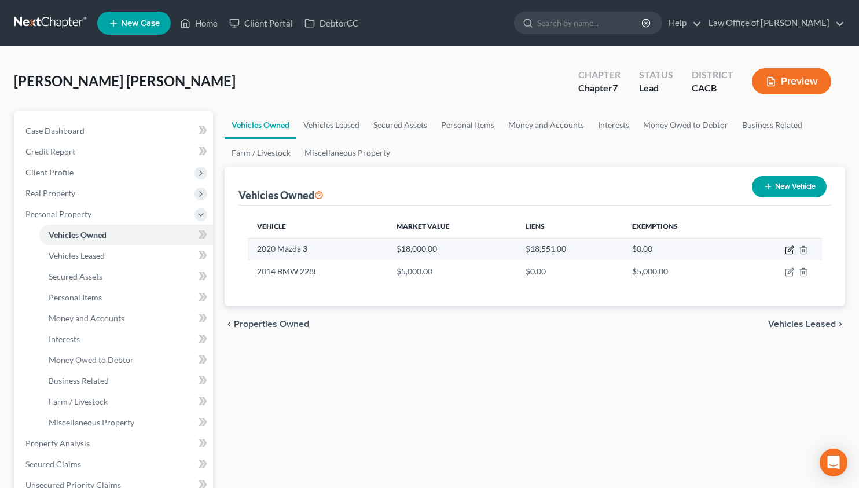
click at [787, 249] on icon "button" at bounding box center [789, 249] width 9 height 9
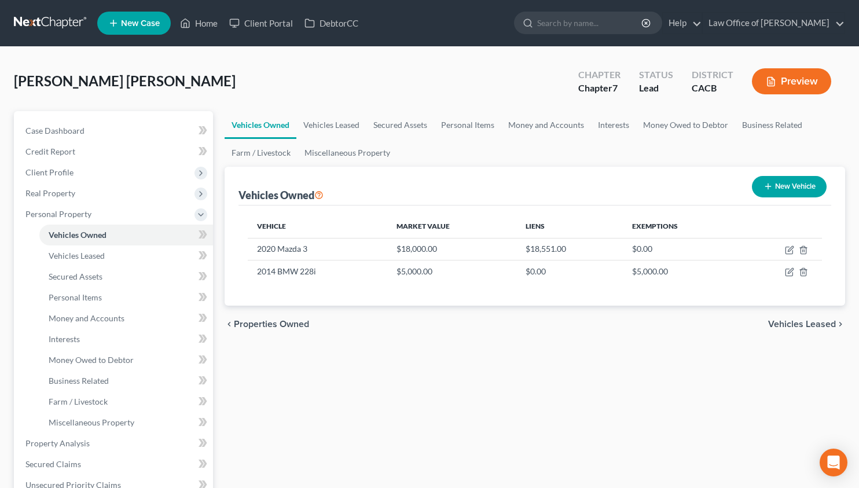
select select "0"
select select "6"
select select "3"
select select "0"
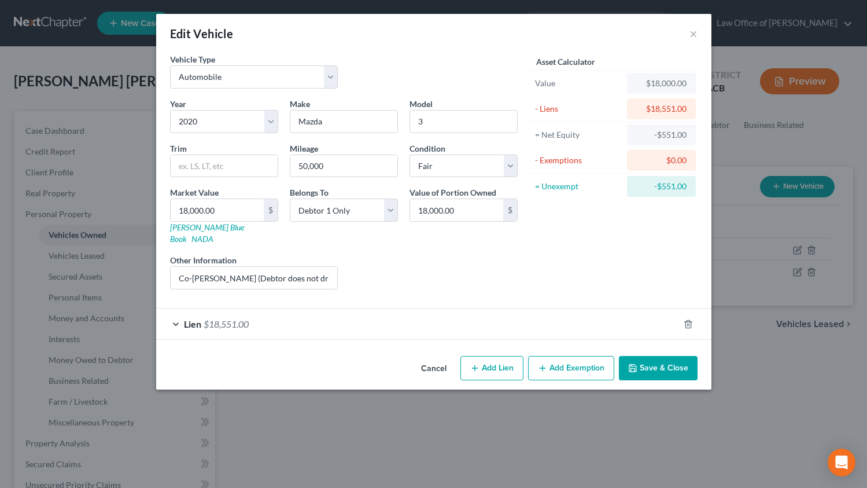
click at [429, 357] on button "Cancel" at bounding box center [434, 368] width 44 height 23
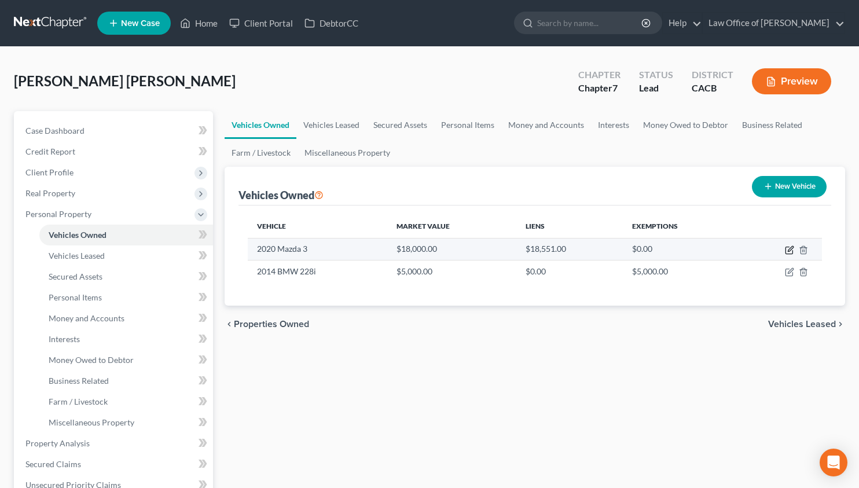
click at [790, 249] on icon "button" at bounding box center [789, 249] width 9 height 9
select select "0"
select select "6"
select select "3"
select select "0"
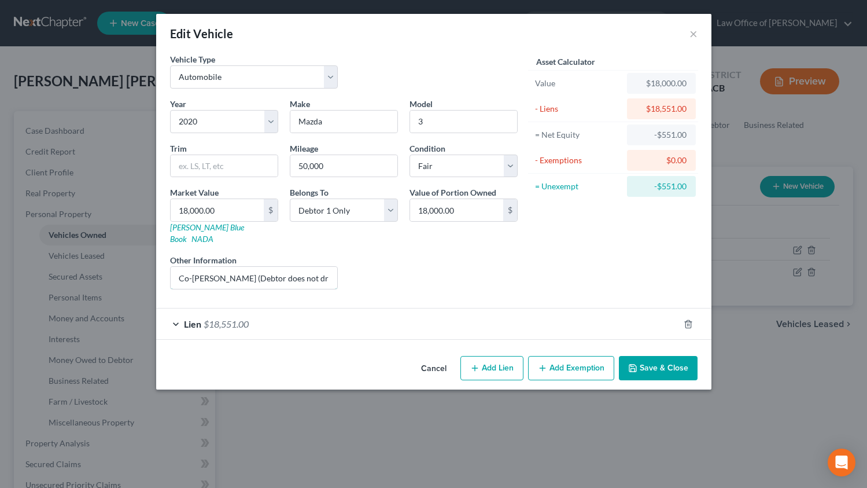
drag, startPoint x: 208, startPoint y: 267, endPoint x: 209, endPoint y: 279, distance: 12.2
click at [208, 267] on input "Co-[PERSON_NAME] (Debtor does not drive this car)" at bounding box center [254, 278] width 167 height 22
type input "Co-Signer (Debtor does not drive this car)"
click at [664, 356] on button "Save & Close" at bounding box center [658, 368] width 79 height 24
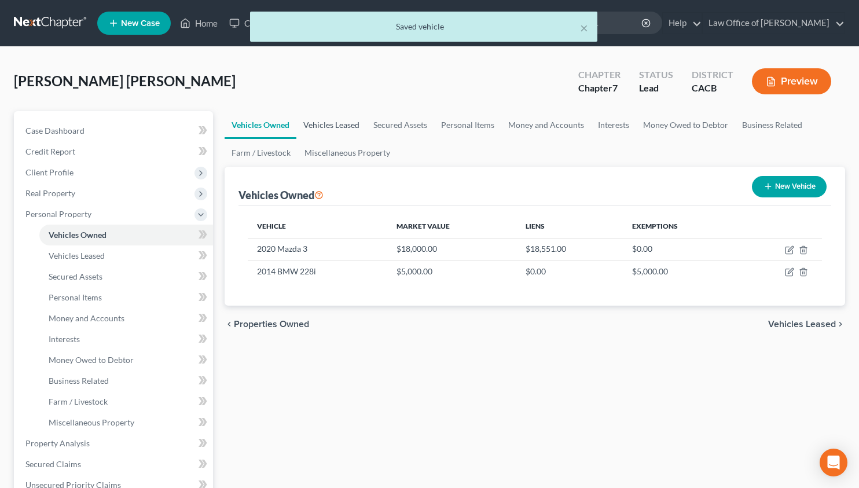
click at [342, 118] on link "Vehicles Leased" at bounding box center [331, 125] width 70 height 28
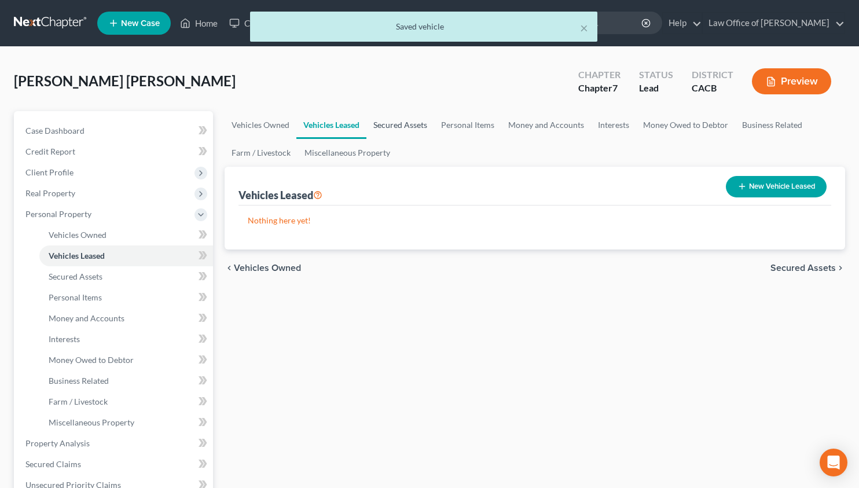
drag, startPoint x: 412, startPoint y: 126, endPoint x: 418, endPoint y: 127, distance: 6.4
click at [411, 126] on link "Secured Assets" at bounding box center [400, 125] width 68 height 28
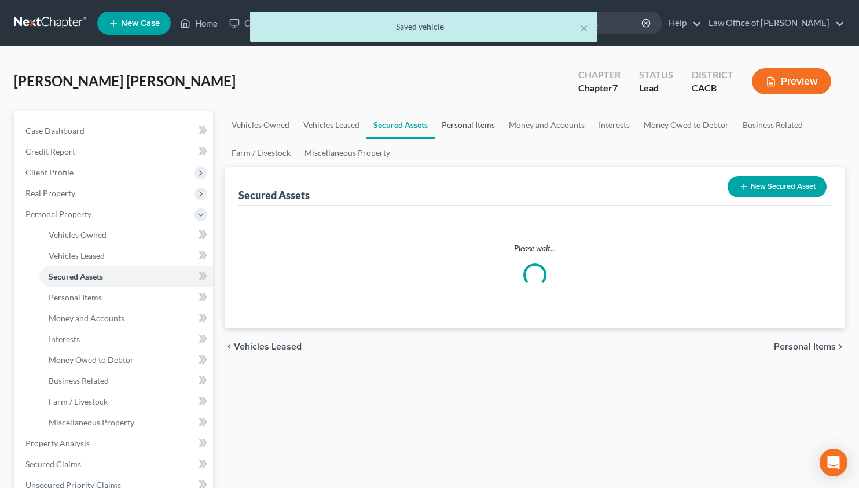
click at [466, 126] on link "Personal Items" at bounding box center [468, 125] width 67 height 28
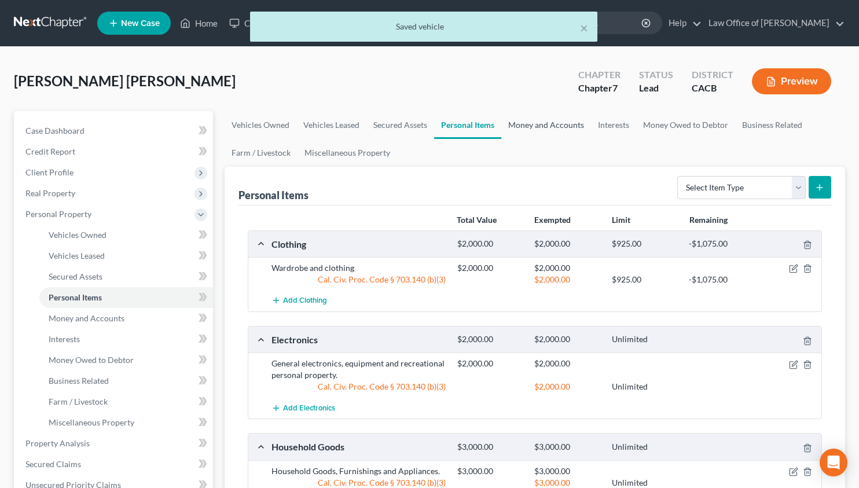
click at [548, 135] on link "Money and Accounts" at bounding box center [546, 125] width 90 height 28
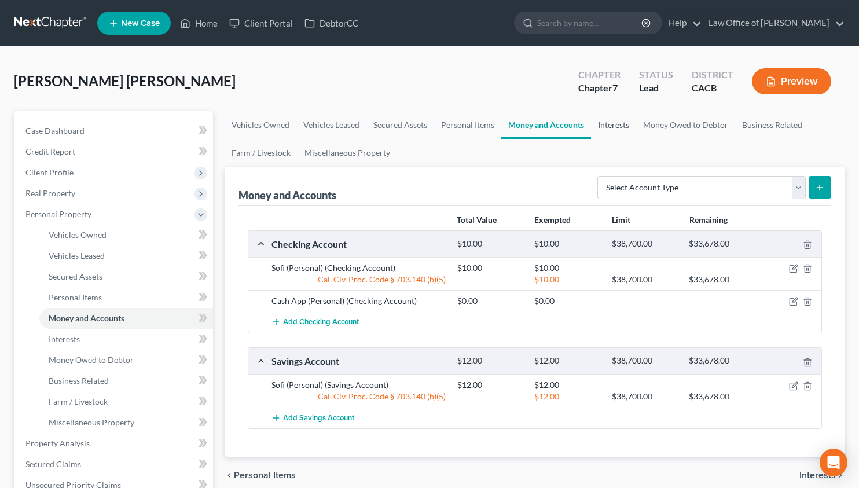
click at [602, 127] on link "Interests" at bounding box center [613, 125] width 45 height 28
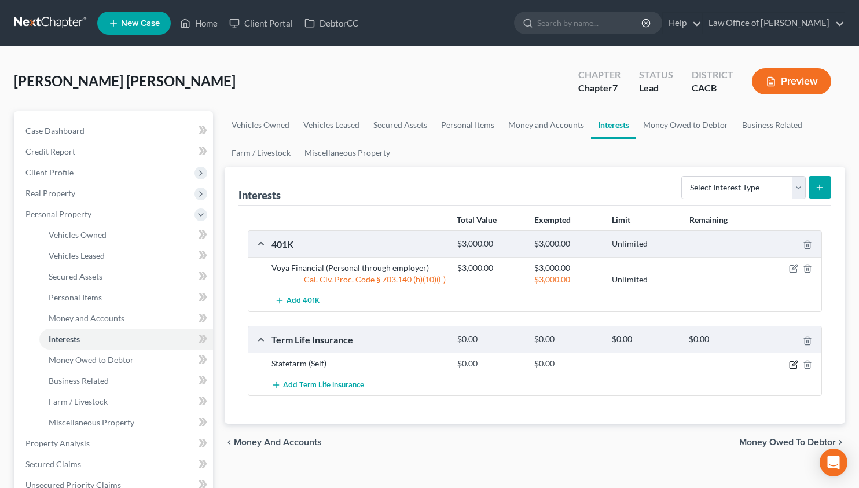
click at [794, 362] on icon "button" at bounding box center [794, 362] width 5 height 5
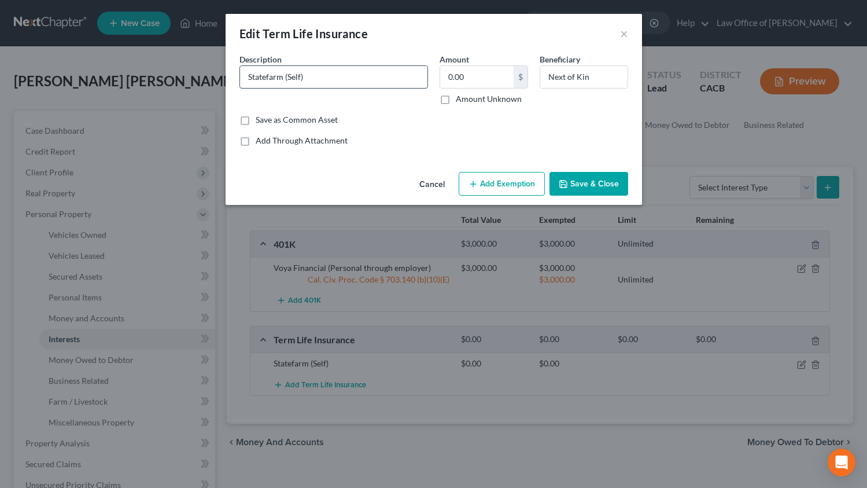
click at [384, 86] on input "Statefarm (Self)" at bounding box center [333, 77] width 187 height 22
type input "Statefarm (Self) (No Cash Value)"
click at [599, 183] on button "Save & Close" at bounding box center [589, 184] width 79 height 24
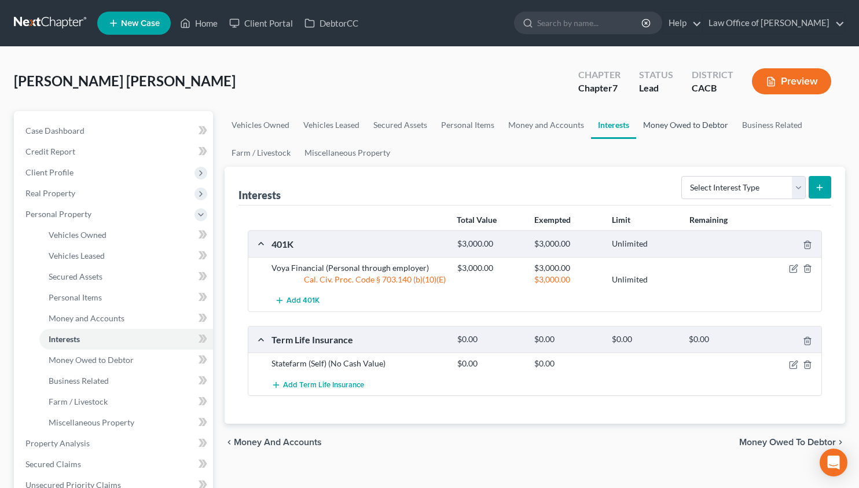
click at [654, 125] on link "Money Owed to Debtor" at bounding box center [685, 125] width 99 height 28
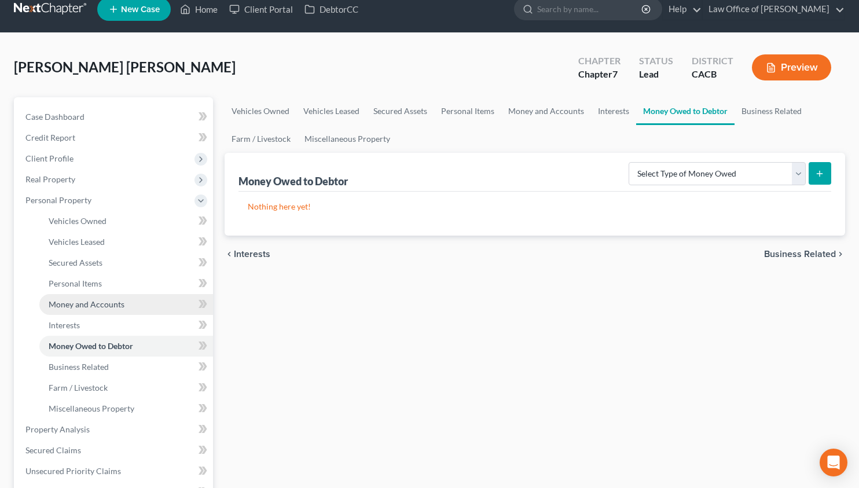
scroll to position [27, 0]
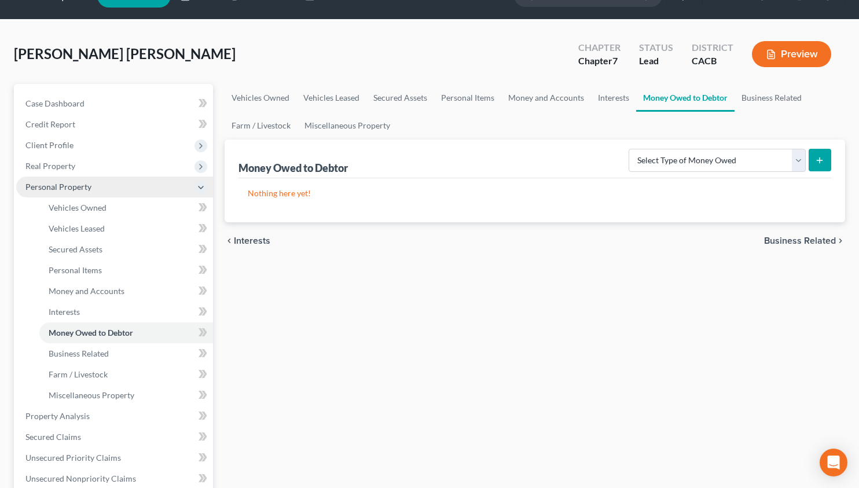
click at [89, 183] on span "Personal Property" at bounding box center [58, 187] width 66 height 10
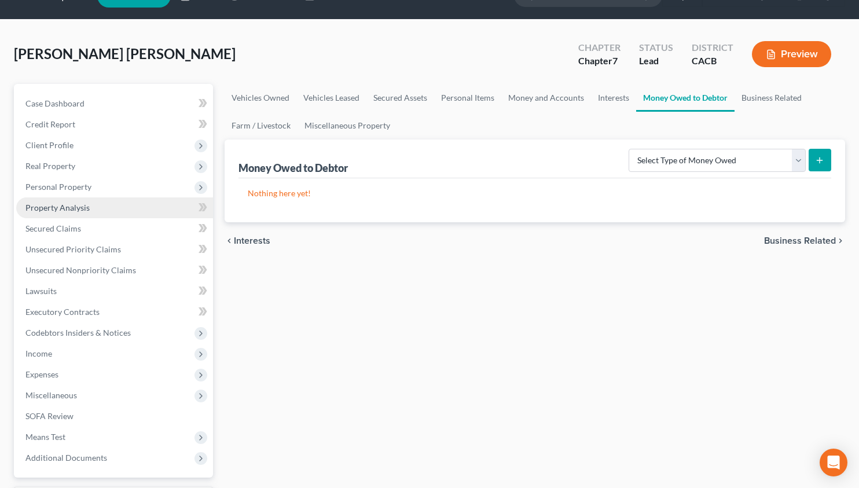
click at [102, 209] on link "Property Analysis" at bounding box center [114, 207] width 197 height 21
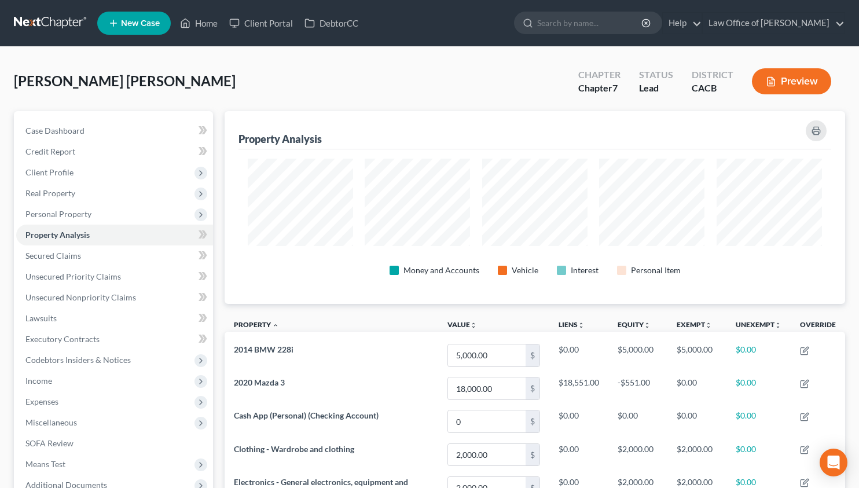
scroll to position [578457, 578030]
click at [120, 305] on link "Unsecured Nonpriority Claims" at bounding box center [114, 297] width 197 height 21
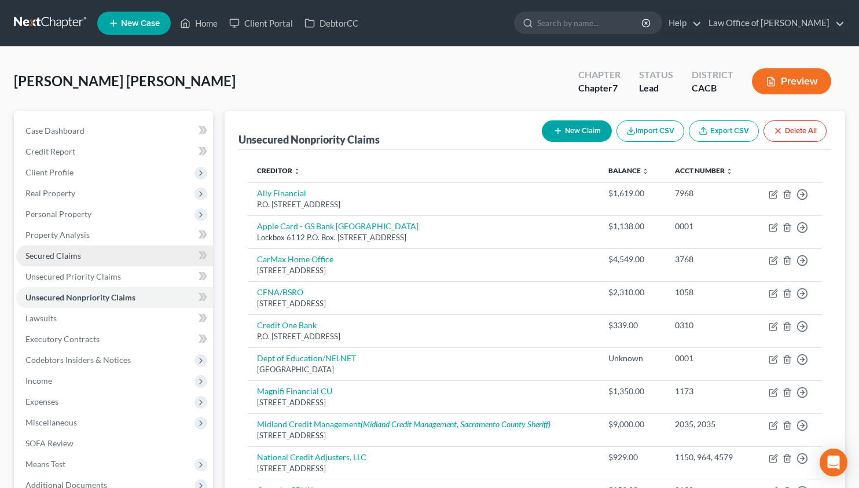
click at [76, 255] on span "Secured Claims" at bounding box center [53, 256] width 56 height 10
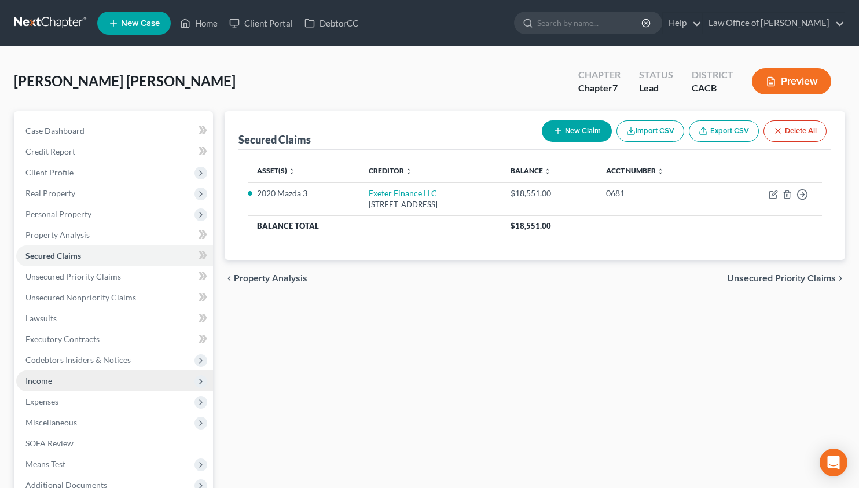
click at [83, 380] on span "Income" at bounding box center [114, 380] width 197 height 21
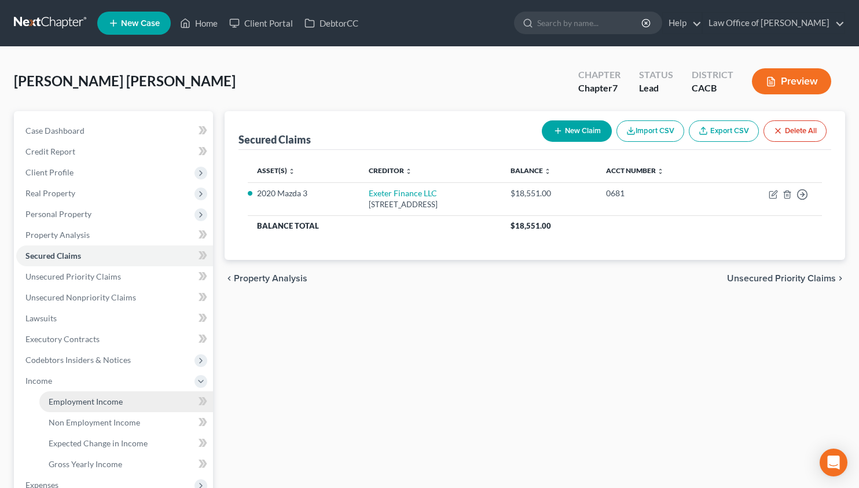
click at [90, 399] on span "Employment Income" at bounding box center [86, 401] width 74 height 10
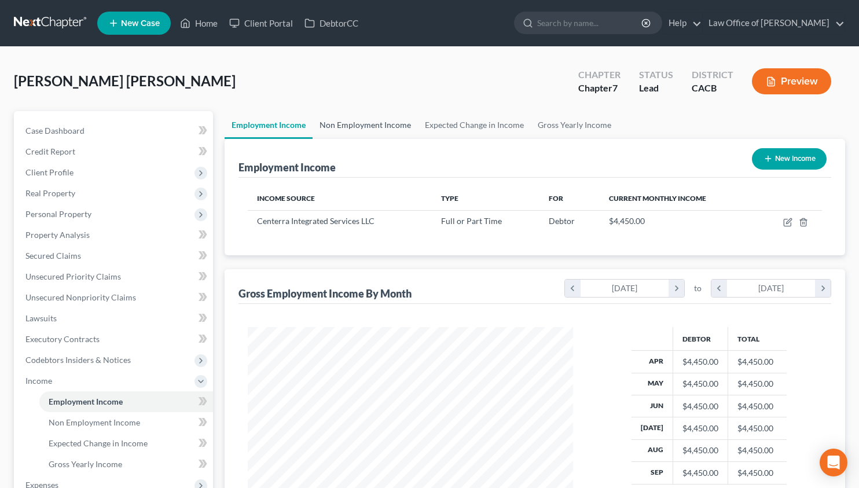
click at [334, 119] on link "Non Employment Income" at bounding box center [364, 125] width 105 height 28
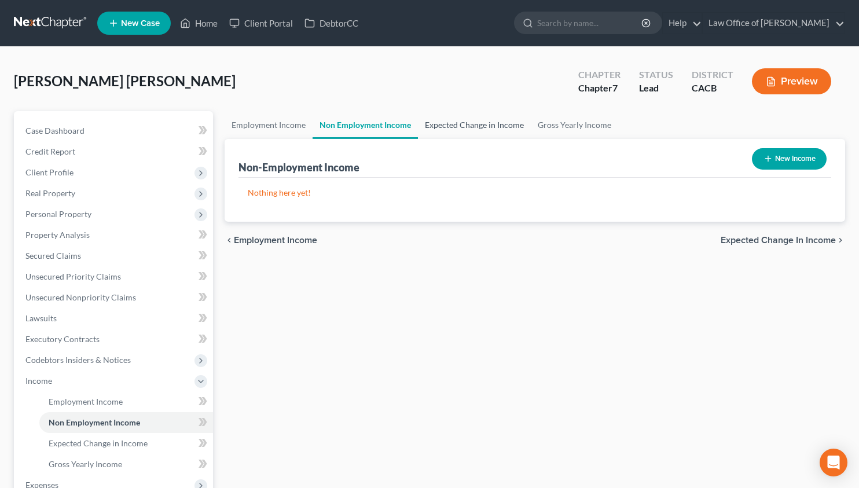
click at [474, 130] on link "Expected Change in Income" at bounding box center [474, 125] width 113 height 28
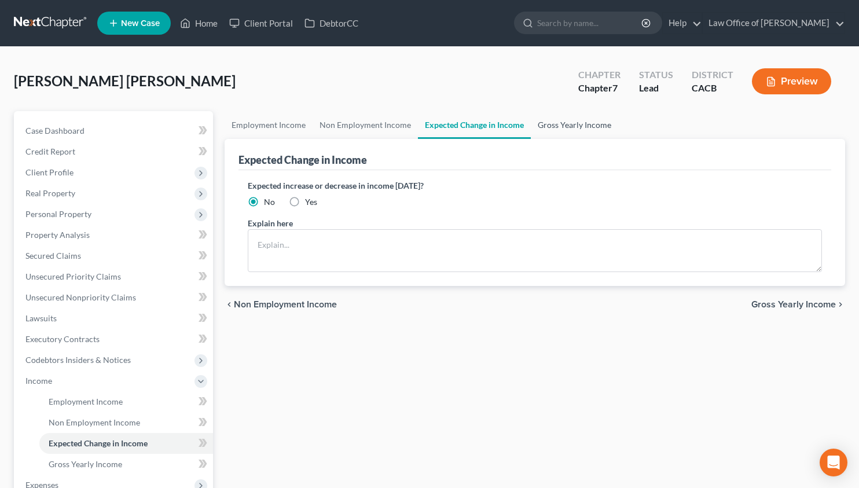
click at [570, 128] on link "Gross Yearly Income" at bounding box center [574, 125] width 87 height 28
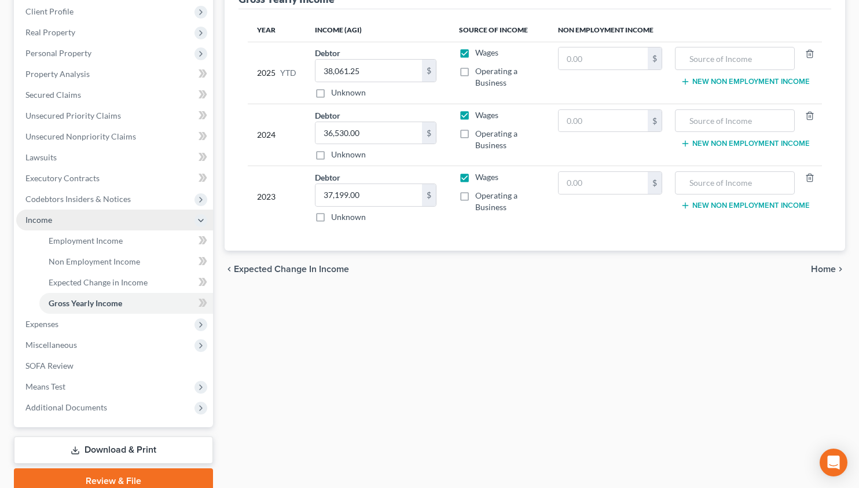
click at [69, 215] on span "Income" at bounding box center [114, 219] width 197 height 21
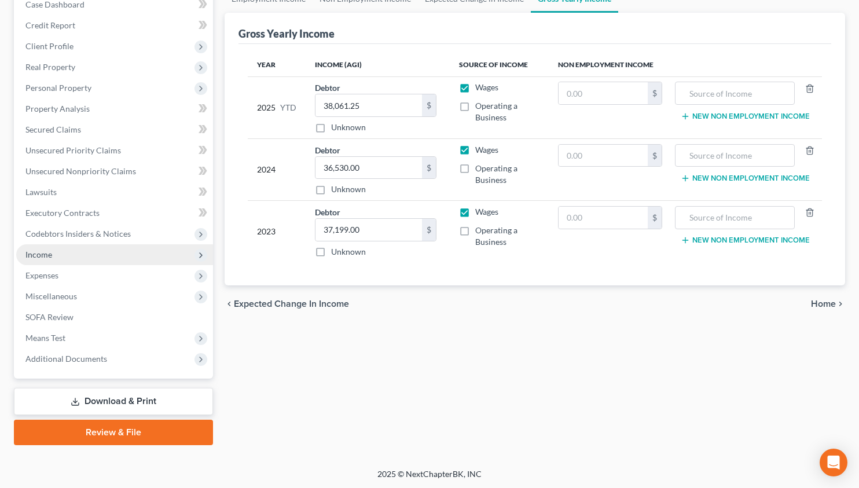
click at [68, 258] on span "Income" at bounding box center [114, 254] width 197 height 21
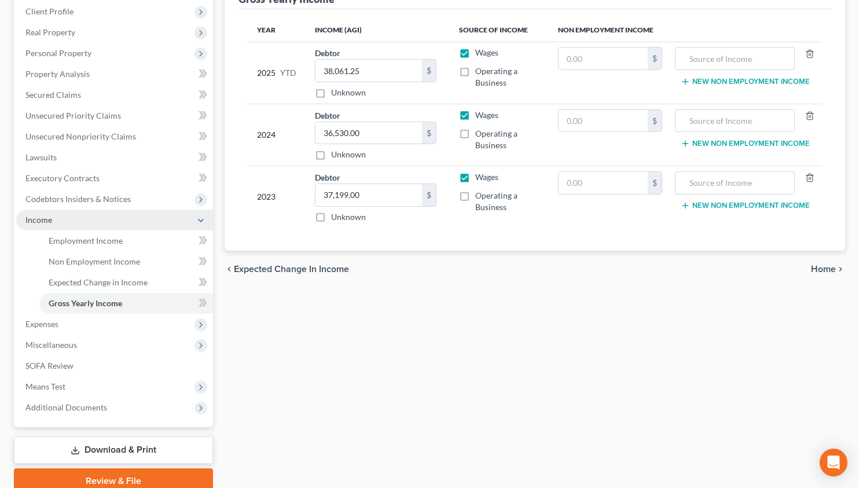
click at [82, 216] on span "Income" at bounding box center [114, 219] width 197 height 21
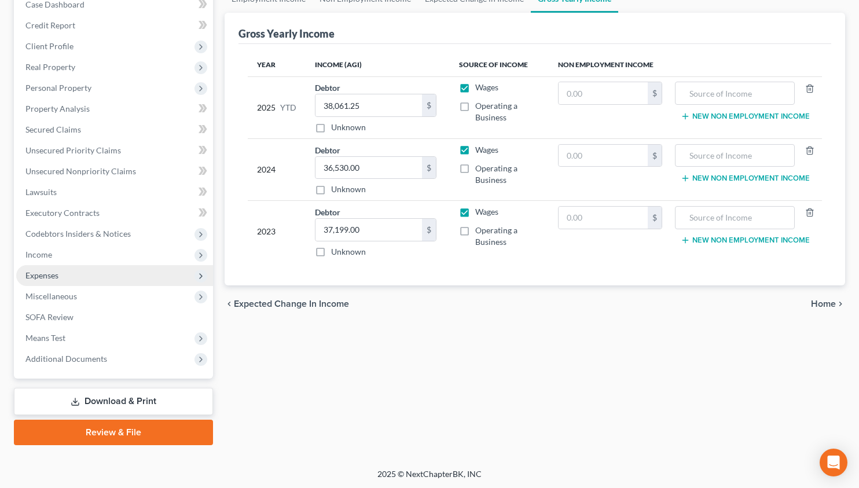
click at [57, 277] on span "Expenses" at bounding box center [41, 275] width 33 height 10
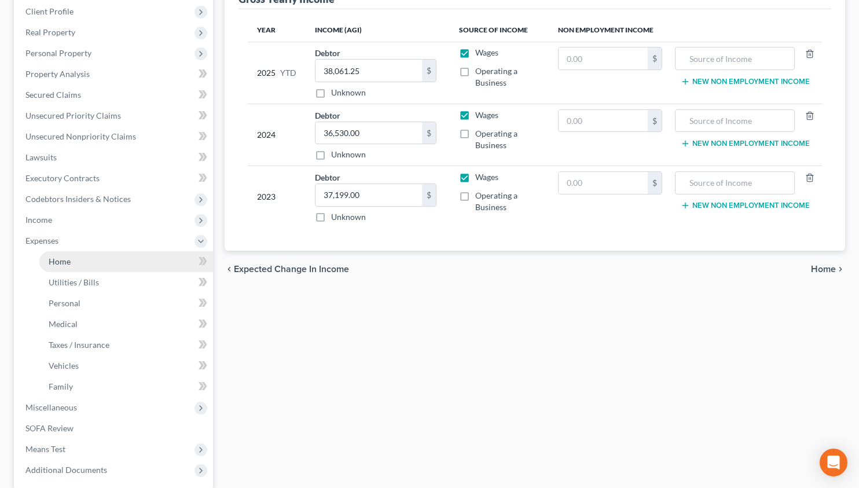
click at [102, 256] on link "Home" at bounding box center [126, 261] width 174 height 21
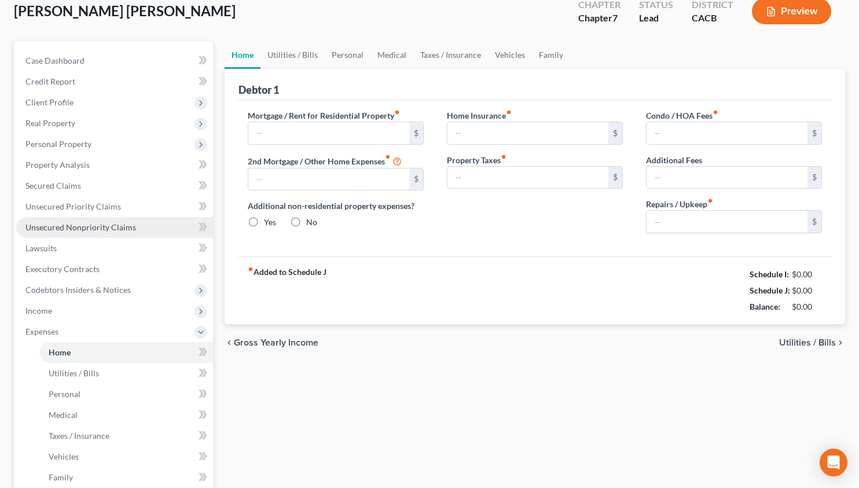
type input "975.00"
type input "0.00"
radio input "true"
type input "0.00"
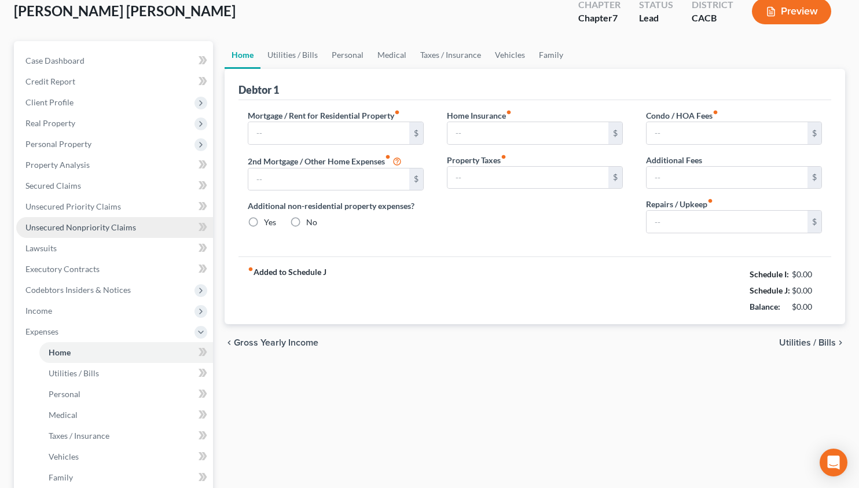
type input "0.00"
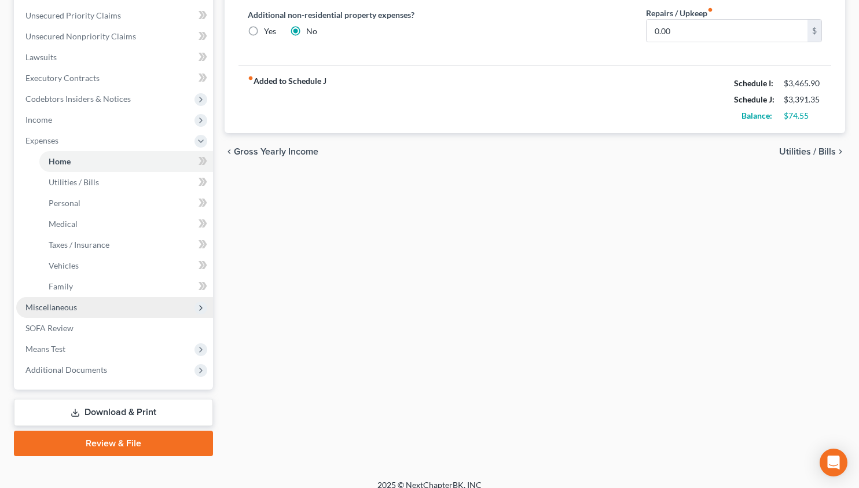
scroll to position [272, 0]
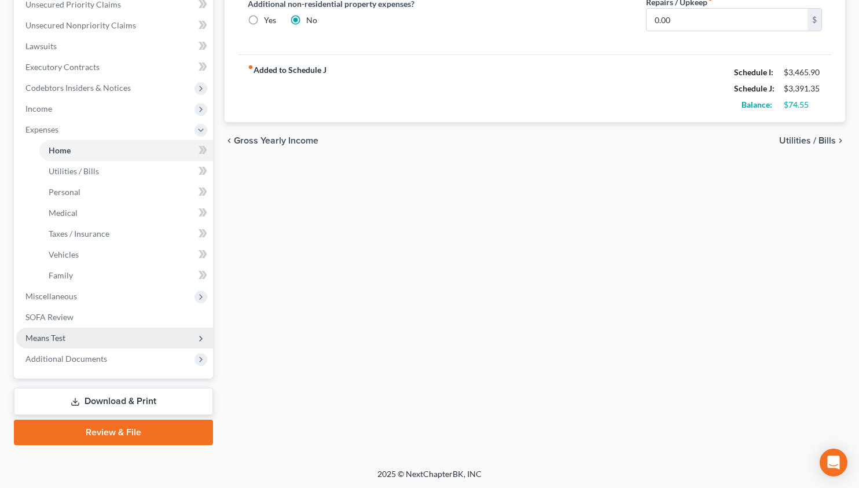
click at [82, 337] on span "Means Test" at bounding box center [114, 338] width 197 height 21
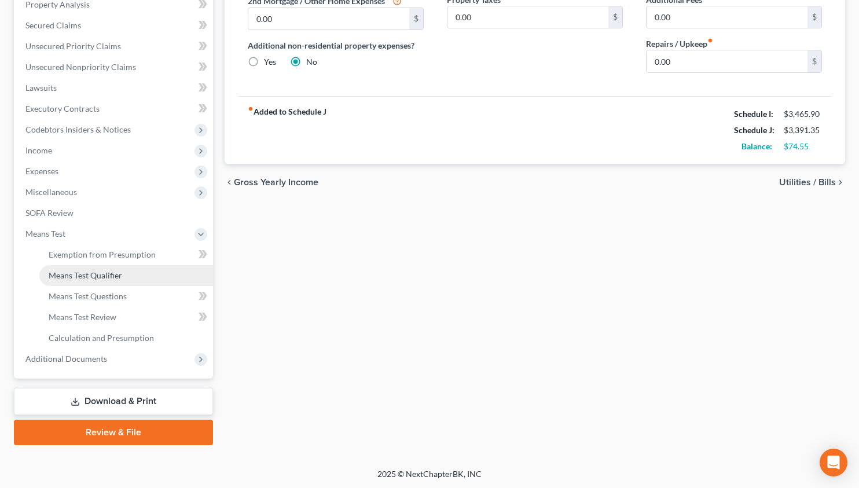
click at [108, 270] on span "Means Test Qualifier" at bounding box center [85, 275] width 73 height 10
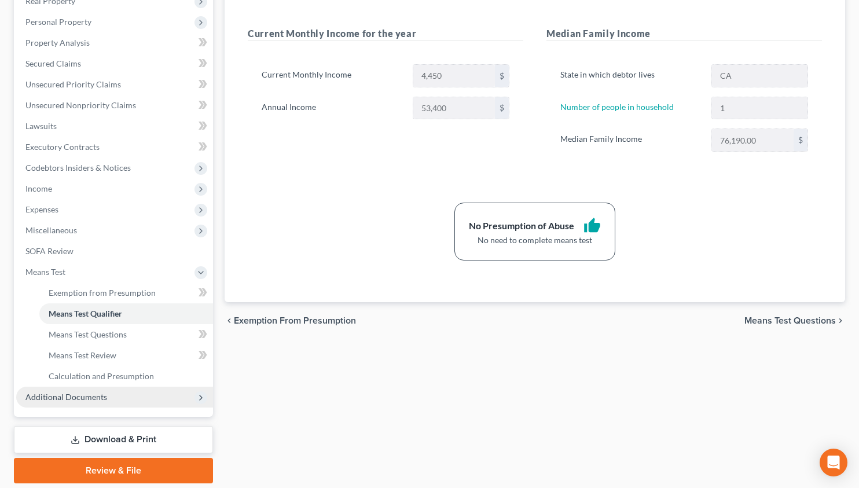
scroll to position [230, 0]
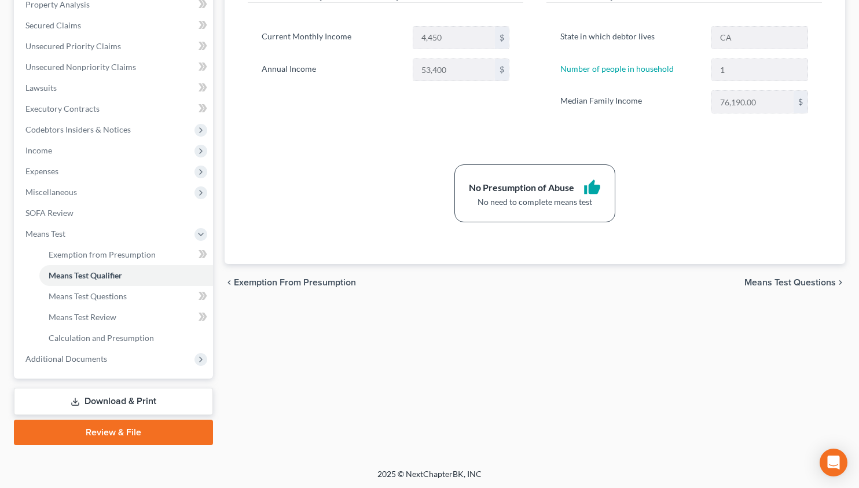
click at [132, 406] on link "Download & Print" at bounding box center [113, 401] width 199 height 27
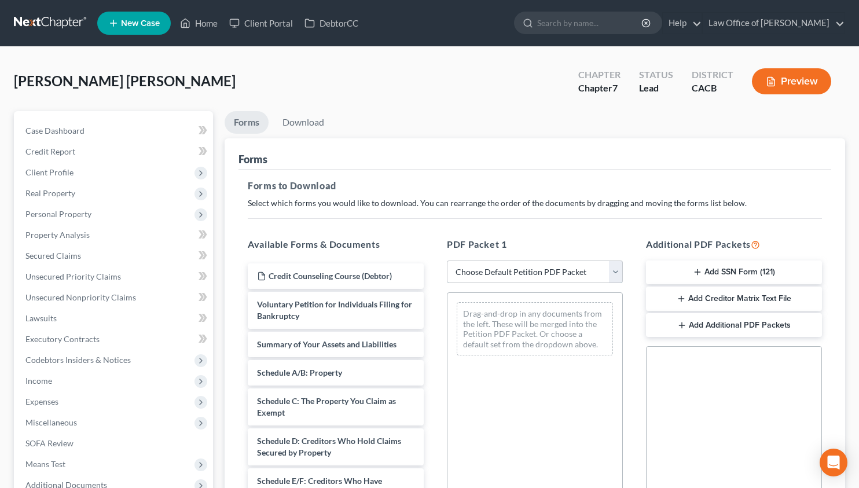
click at [499, 273] on select "Choose Default Petition PDF Packet Complete Bankruptcy Petition (all forms and …" at bounding box center [535, 271] width 176 height 23
select select "0"
click at [447, 260] on select "Choose Default Petition PDF Packet Complete Bankruptcy Petition (all forms and …" at bounding box center [535, 271] width 176 height 23
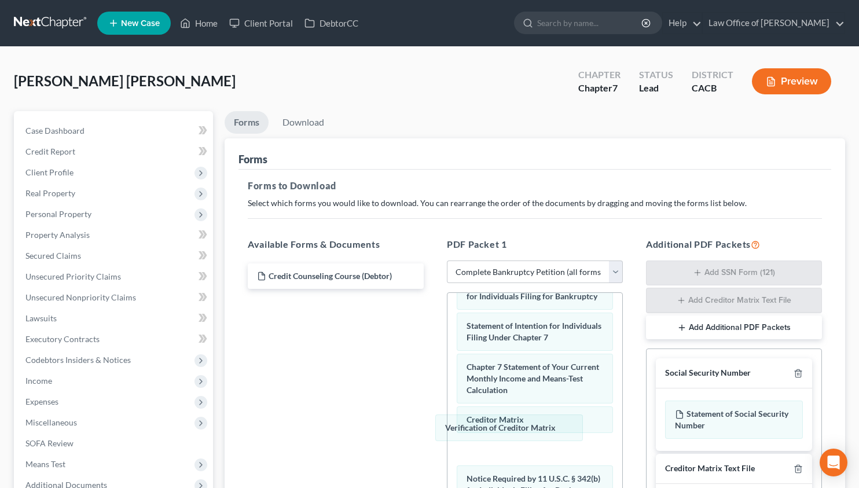
drag, startPoint x: 477, startPoint y: 425, endPoint x: 385, endPoint y: 411, distance: 93.6
click at [447, 415] on div "Verification of Creditor Matrix Voluntary Petition for Individuals Filing for B…" at bounding box center [534, 232] width 175 height 753
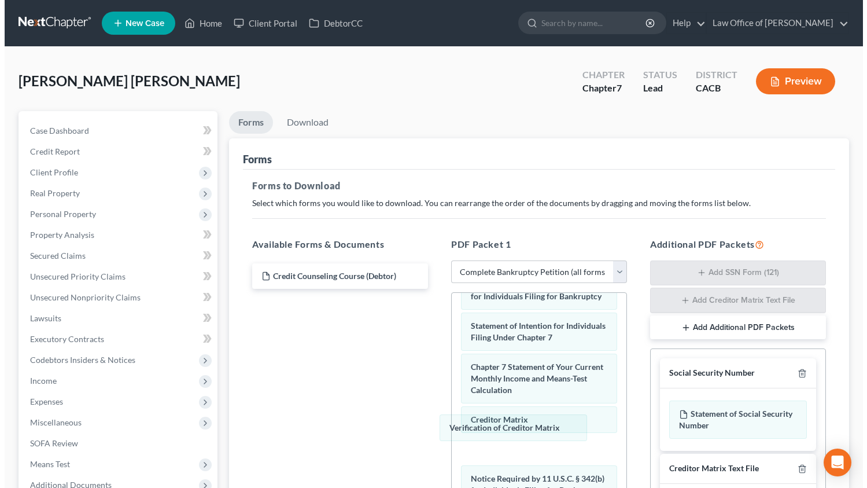
scroll to position [440, 0]
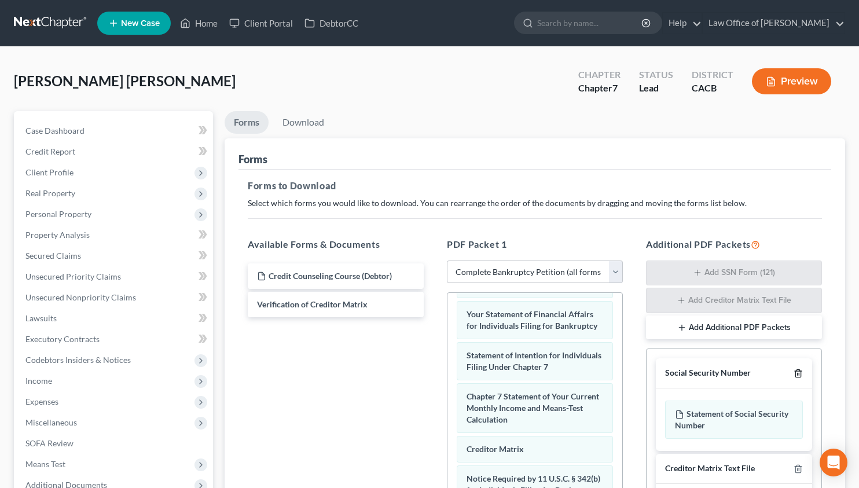
click at [797, 376] on icon "button" at bounding box center [797, 373] width 9 height 9
click at [797, 465] on icon "button" at bounding box center [797, 469] width 5 height 8
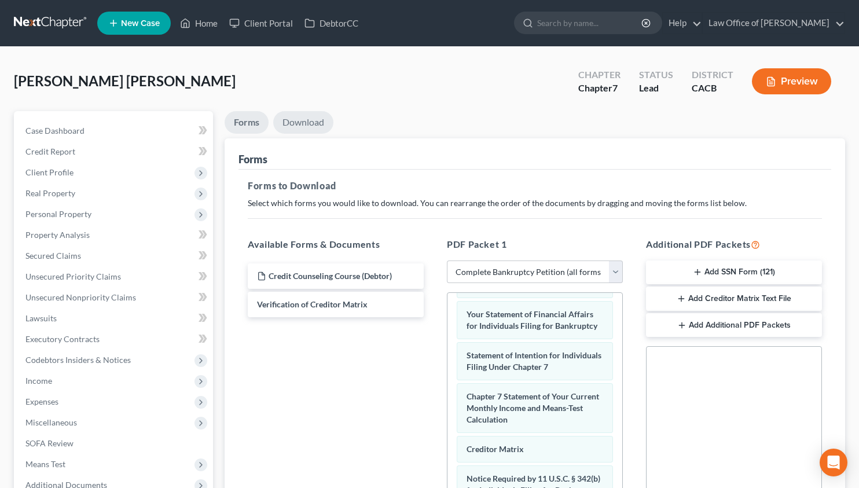
click at [306, 122] on link "Download" at bounding box center [303, 122] width 60 height 23
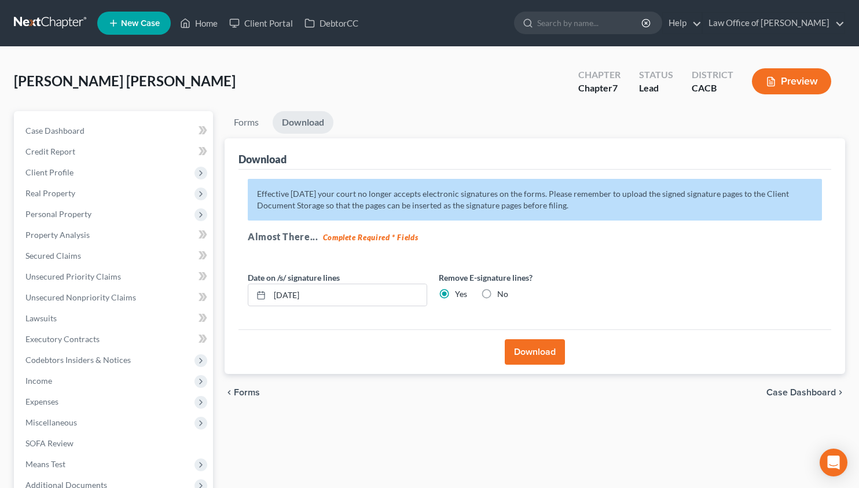
click at [497, 292] on label "No" at bounding box center [502, 294] width 11 height 12
click at [502, 292] on input "No" at bounding box center [506, 292] width 8 height 8
radio input "true"
radio input "false"
click at [545, 359] on button "Download" at bounding box center [535, 351] width 60 height 25
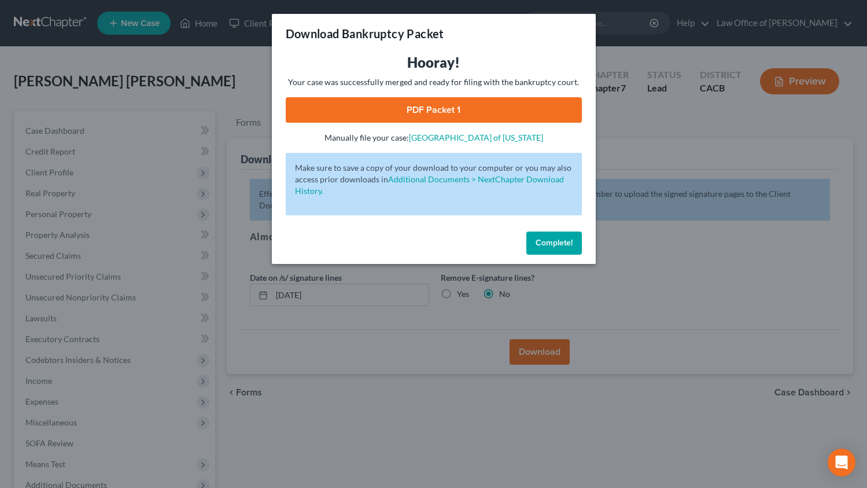
click at [421, 105] on link "PDF Packet 1" at bounding box center [434, 109] width 296 height 25
click at [545, 242] on span "Complete!" at bounding box center [554, 243] width 37 height 10
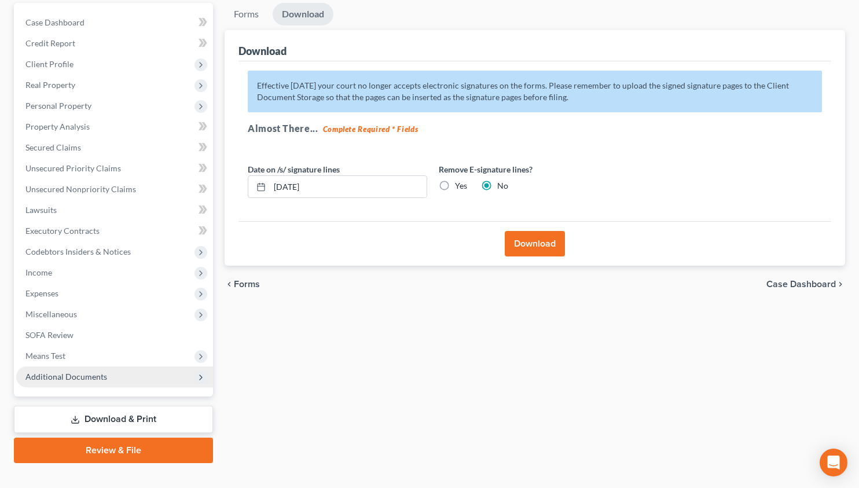
scroll to position [126, 0]
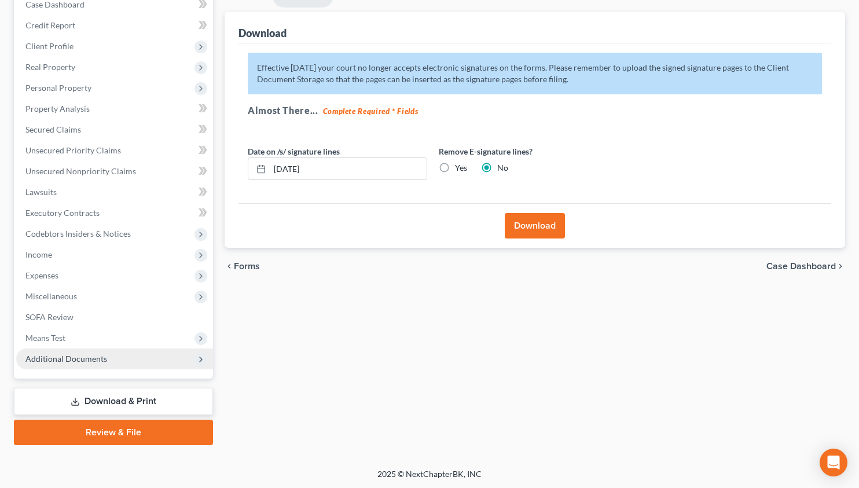
click at [125, 360] on span "Additional Documents" at bounding box center [114, 358] width 197 height 21
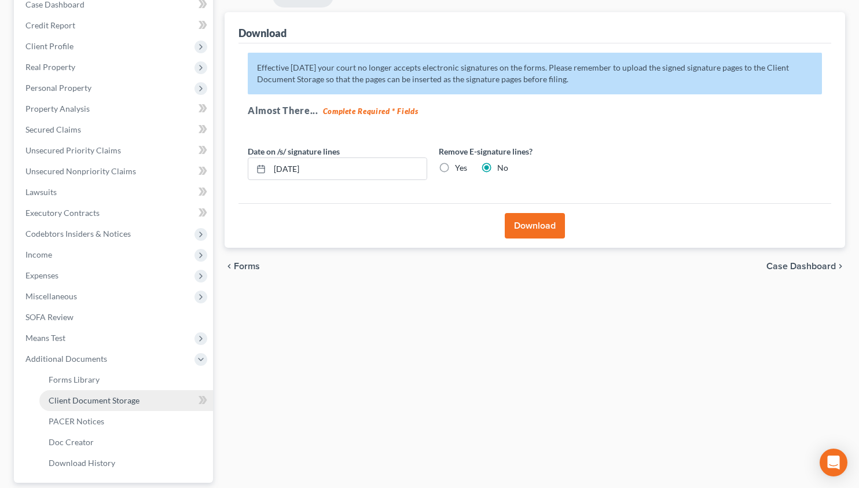
click at [127, 400] on span "Client Document Storage" at bounding box center [94, 400] width 91 height 10
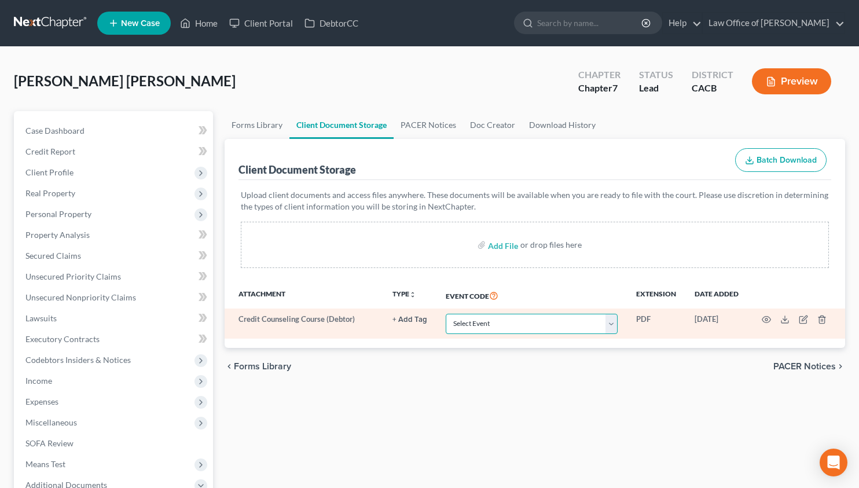
click at [506, 322] on select "Select Event Amended Chapter 11 Plan Amended Chapter 11 Small Business Plan Ame…" at bounding box center [532, 324] width 172 height 20
select select "10"
click at [446, 314] on select "Select Event Amended Chapter 11 Plan Amended Chapter 11 Small Business Plan Ame…" at bounding box center [532, 324] width 172 height 20
click at [769, 318] on icon "button" at bounding box center [766, 319] width 9 height 9
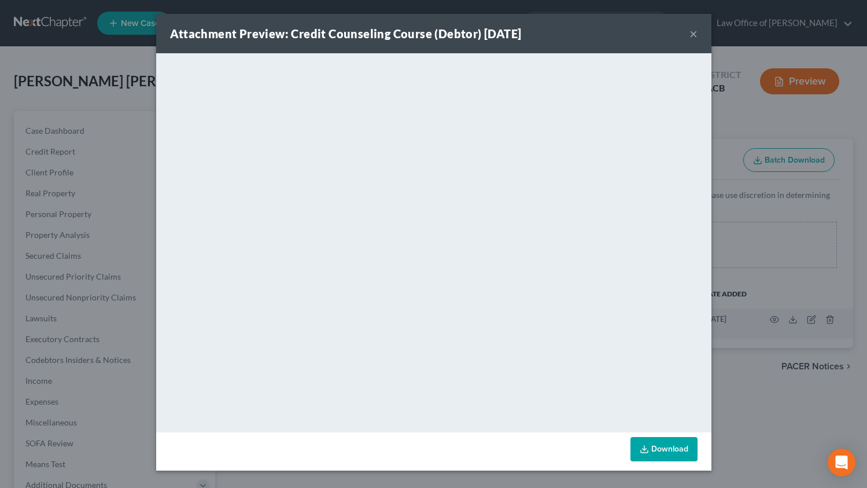
click at [690, 36] on button "×" at bounding box center [694, 34] width 8 height 14
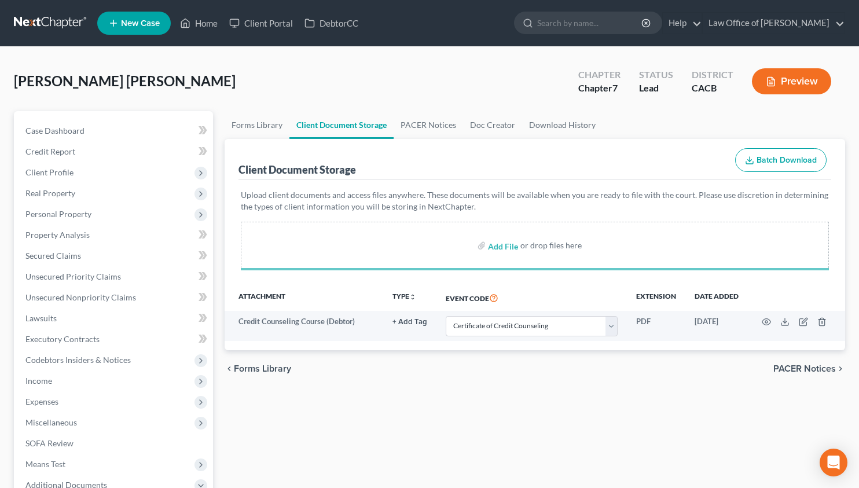
select select "10"
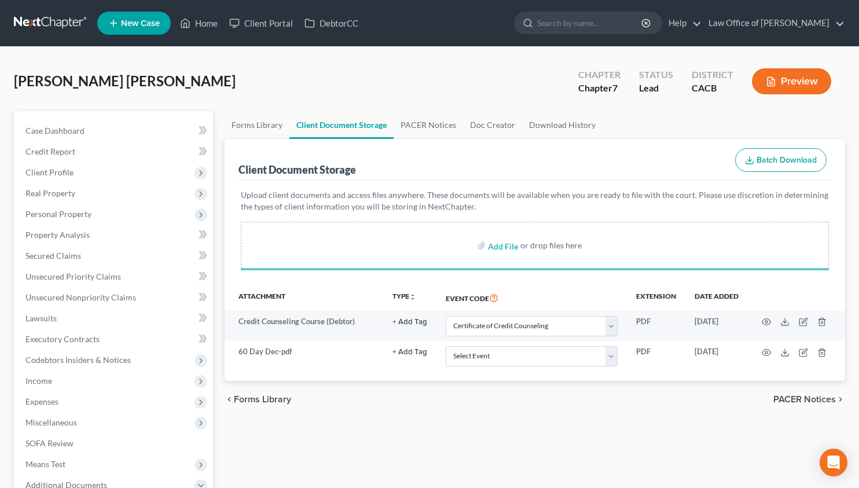
select select "10"
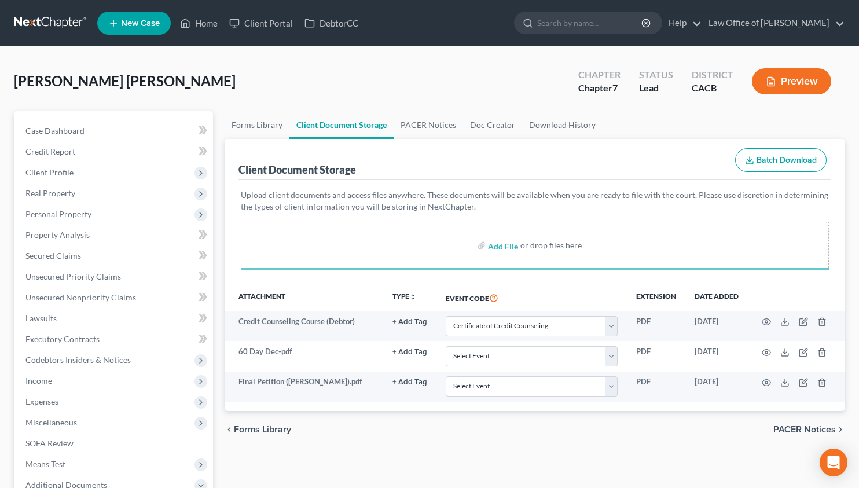
select select "10"
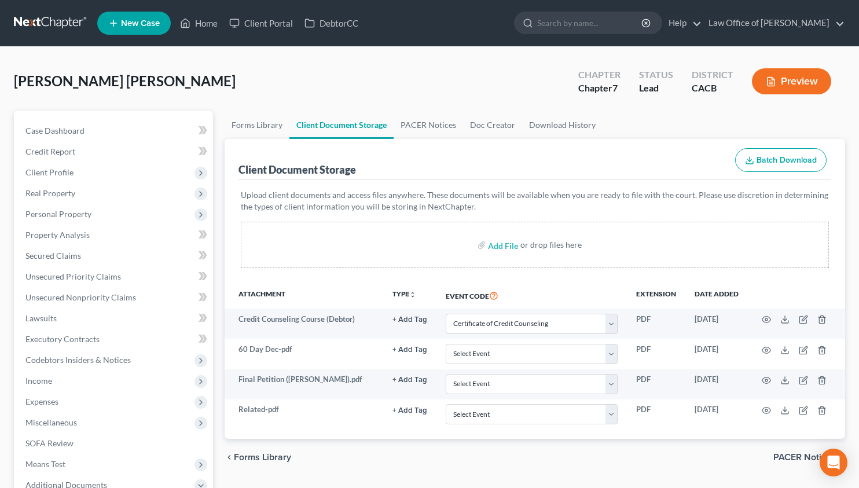
select select "10"
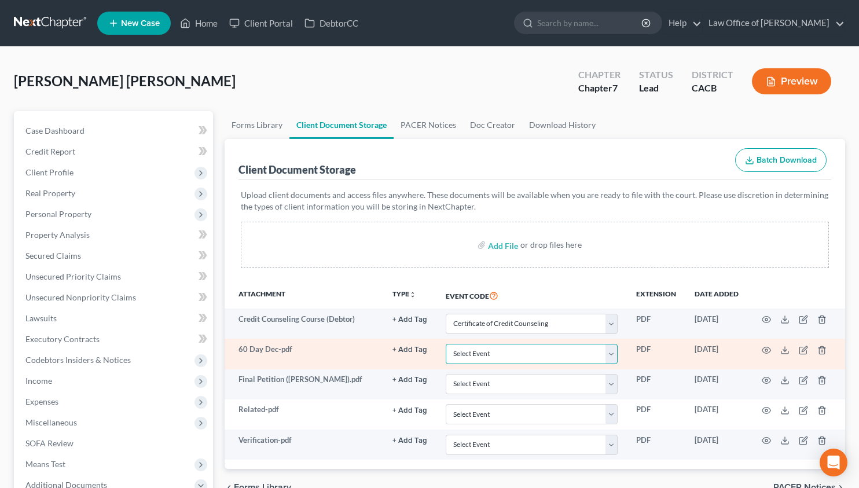
click at [492, 346] on select "Select Event Amended Chapter 11 Plan Amended Chapter 11 Small Business Plan Ame…" at bounding box center [532, 354] width 172 height 20
select select "30"
click at [446, 344] on select "Select Event Amended Chapter 11 Plan Amended Chapter 11 Small Business Plan Ame…" at bounding box center [532, 354] width 172 height 20
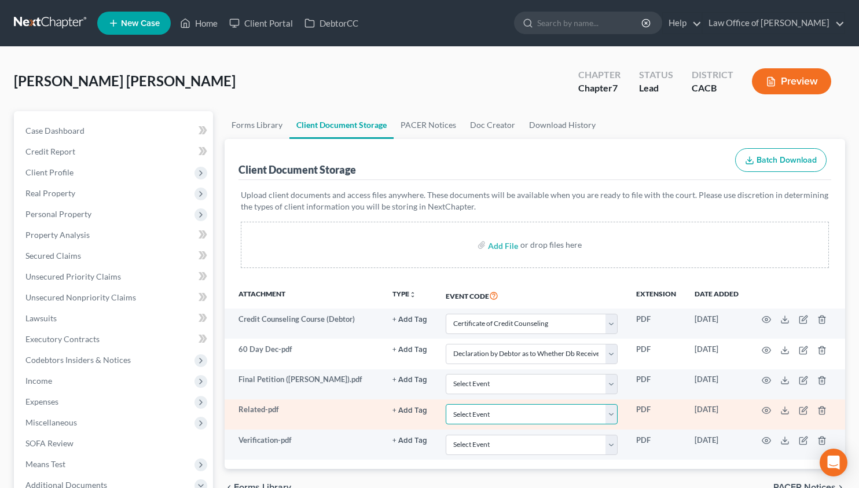
click at [474, 417] on select "Select Event Amended Chapter 11 Plan Amended Chapter 11 Small Business Plan Ame…" at bounding box center [532, 414] width 172 height 20
select select "65"
click at [446, 404] on select "Select Event Amended Chapter 11 Plan Amended Chapter 11 Small Business Plan Ame…" at bounding box center [532, 414] width 172 height 20
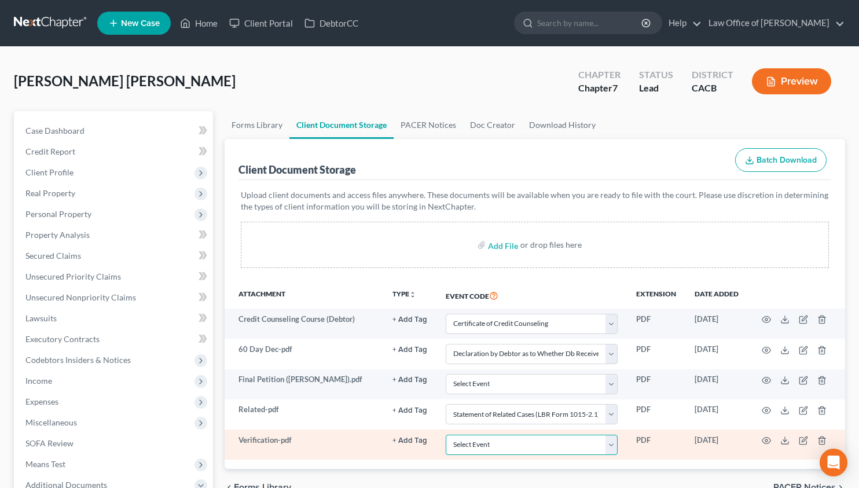
click at [494, 451] on select "Select Event Amended Chapter 11 Plan Amended Chapter 11 Small Business Plan Ame…" at bounding box center [532, 445] width 172 height 20
select select "72"
click at [446, 435] on select "Select Event Amended Chapter 11 Plan Amended Chapter 11 Small Business Plan Ame…" at bounding box center [532, 445] width 172 height 20
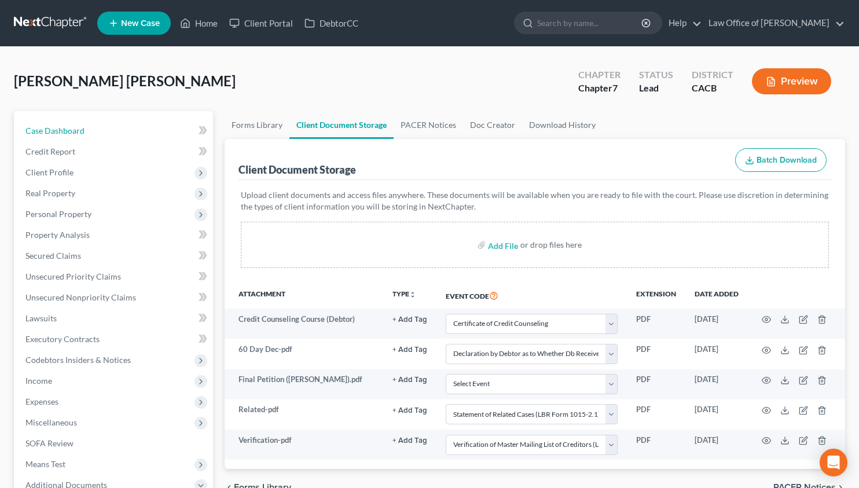
drag, startPoint x: 112, startPoint y: 132, endPoint x: 120, endPoint y: 15, distance: 117.2
click at [112, 132] on link "Case Dashboard" at bounding box center [114, 130] width 197 height 21
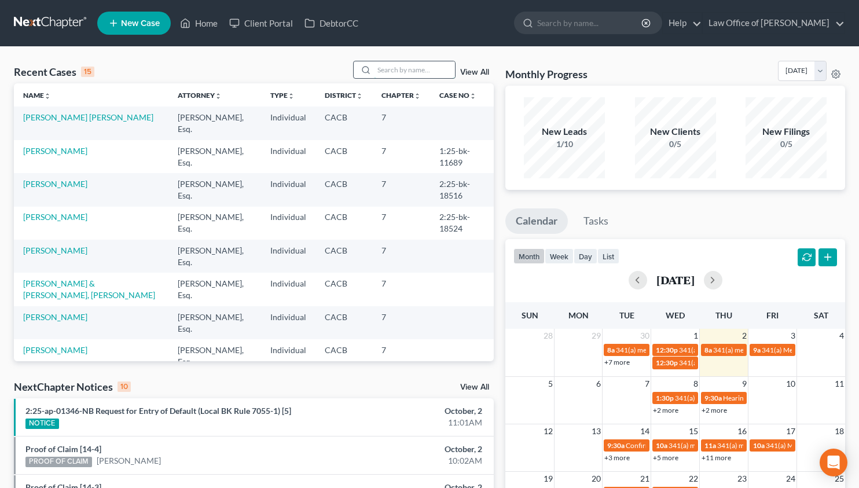
click at [419, 67] on input "search" at bounding box center [414, 69] width 81 height 17
type input "stockman"
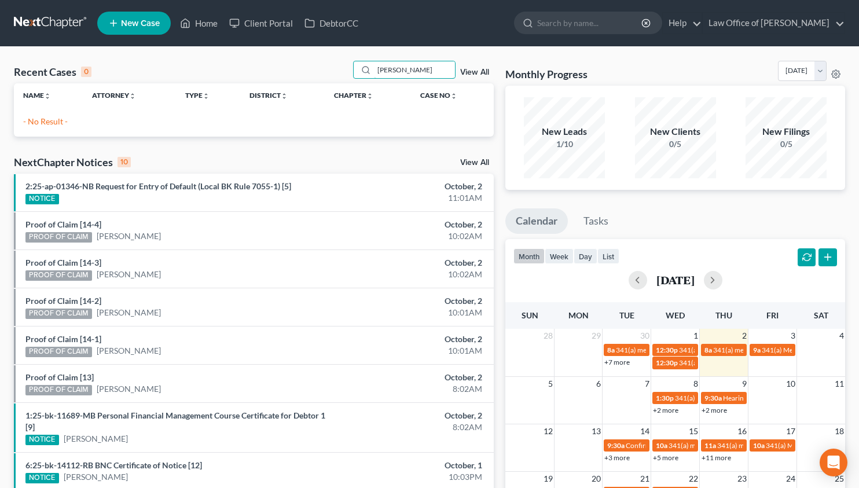
drag, startPoint x: 380, startPoint y: 74, endPoint x: 343, endPoint y: 79, distance: 37.3
click at [349, 78] on div "Recent Cases 0 stockman View All" at bounding box center [254, 72] width 480 height 23
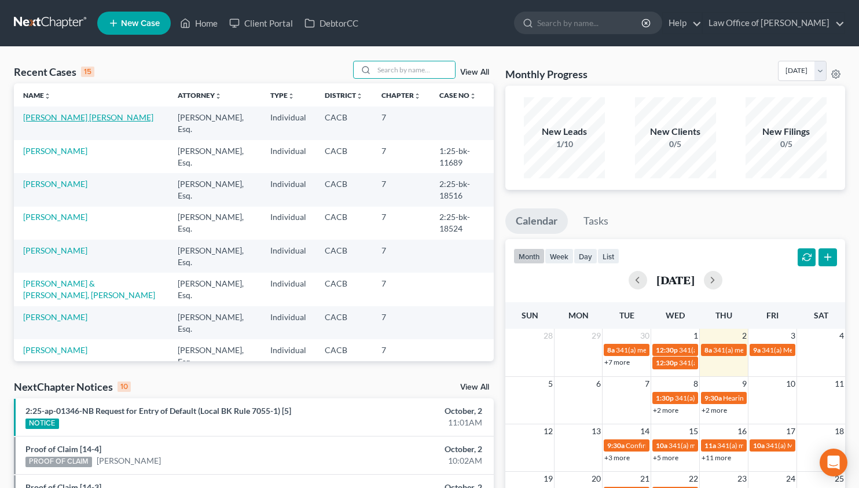
click at [71, 113] on link "[PERSON_NAME] [PERSON_NAME]" at bounding box center [88, 117] width 130 height 10
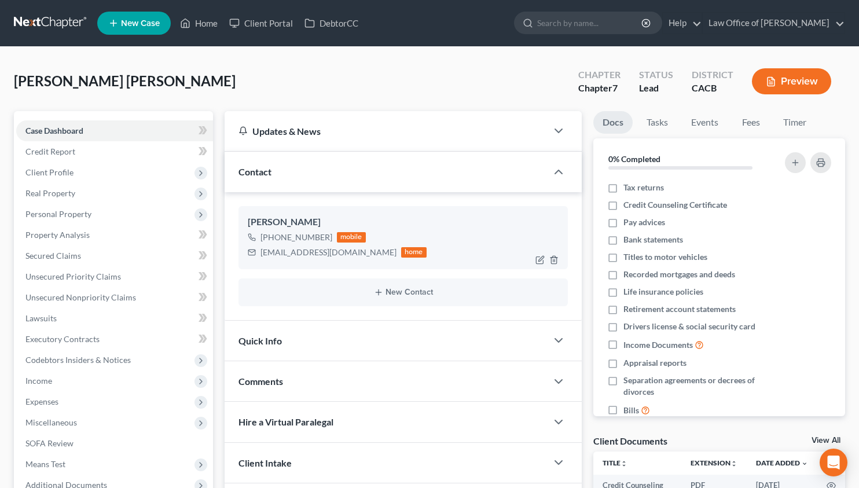
click at [319, 245] on div "jmartinezmontes15@gmail.com home" at bounding box center [337, 252] width 179 height 15
click at [319, 252] on div "[EMAIL_ADDRESS][DOMAIN_NAME]" at bounding box center [328, 253] width 136 height 12
copy div "[EMAIL_ADDRESS][DOMAIN_NAME]"
